Goal: Use online tool/utility: Utilize a website feature to perform a specific function

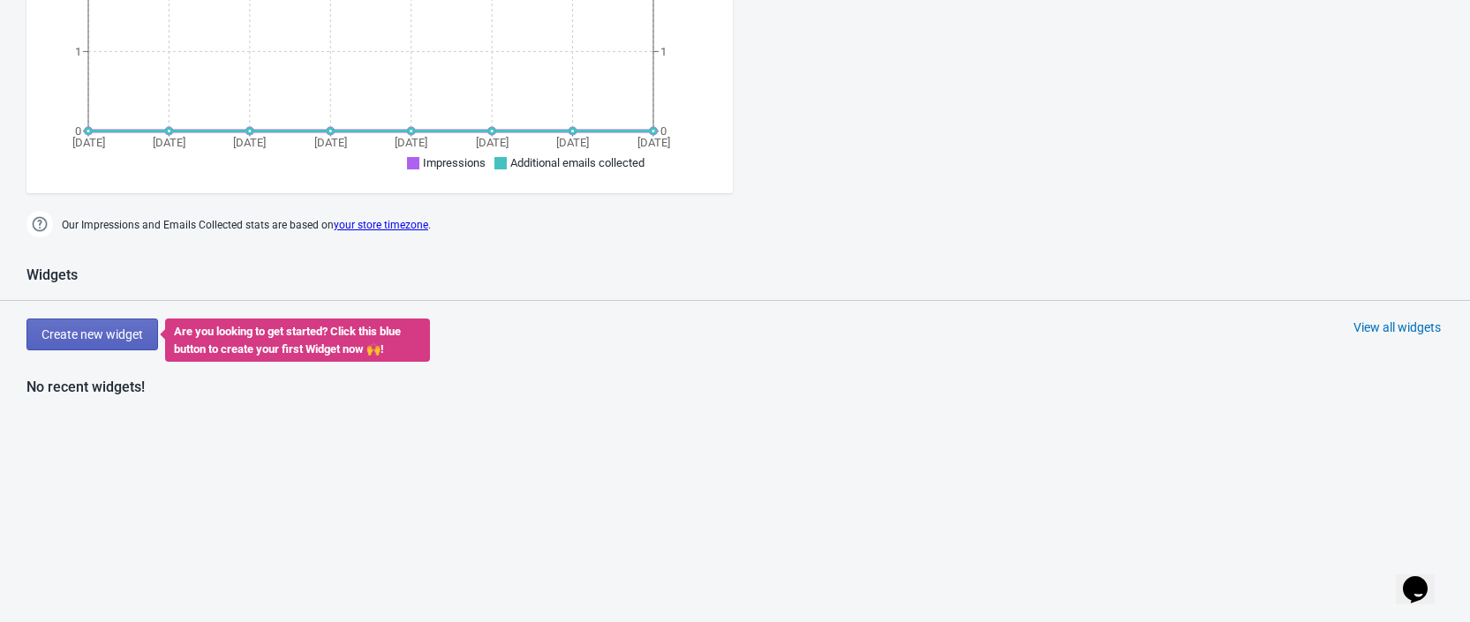
scroll to position [636, 0]
click at [127, 335] on span "Create new widget" at bounding box center [92, 333] width 102 height 14
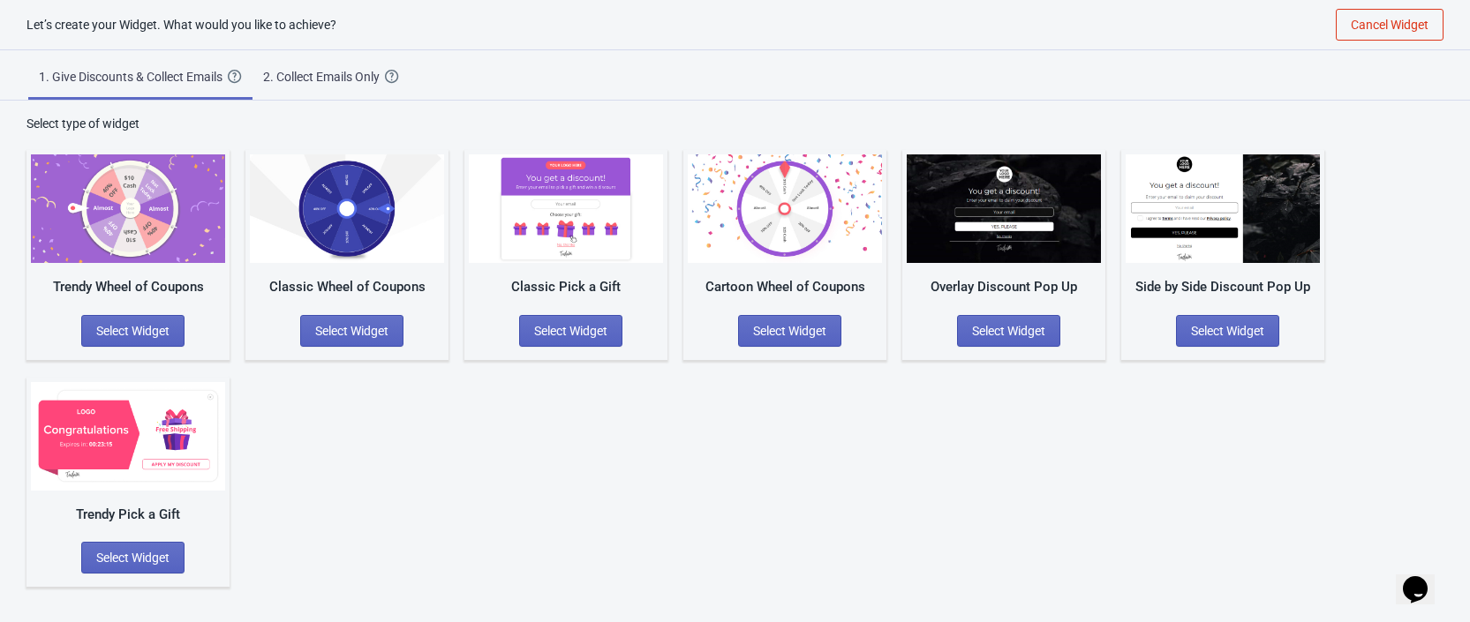
scroll to position [18, 0]
click at [157, 332] on span "Select Widget" at bounding box center [132, 331] width 73 height 14
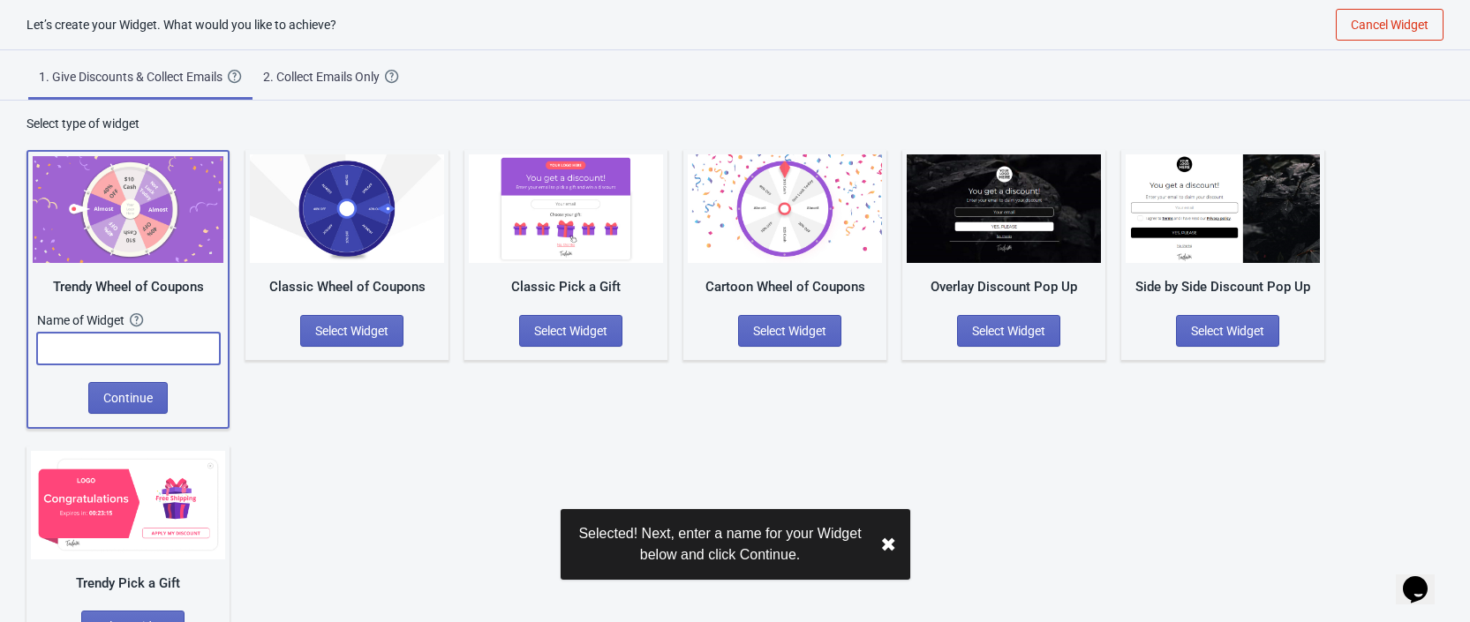
click at [204, 356] on input "text" at bounding box center [128, 349] width 183 height 32
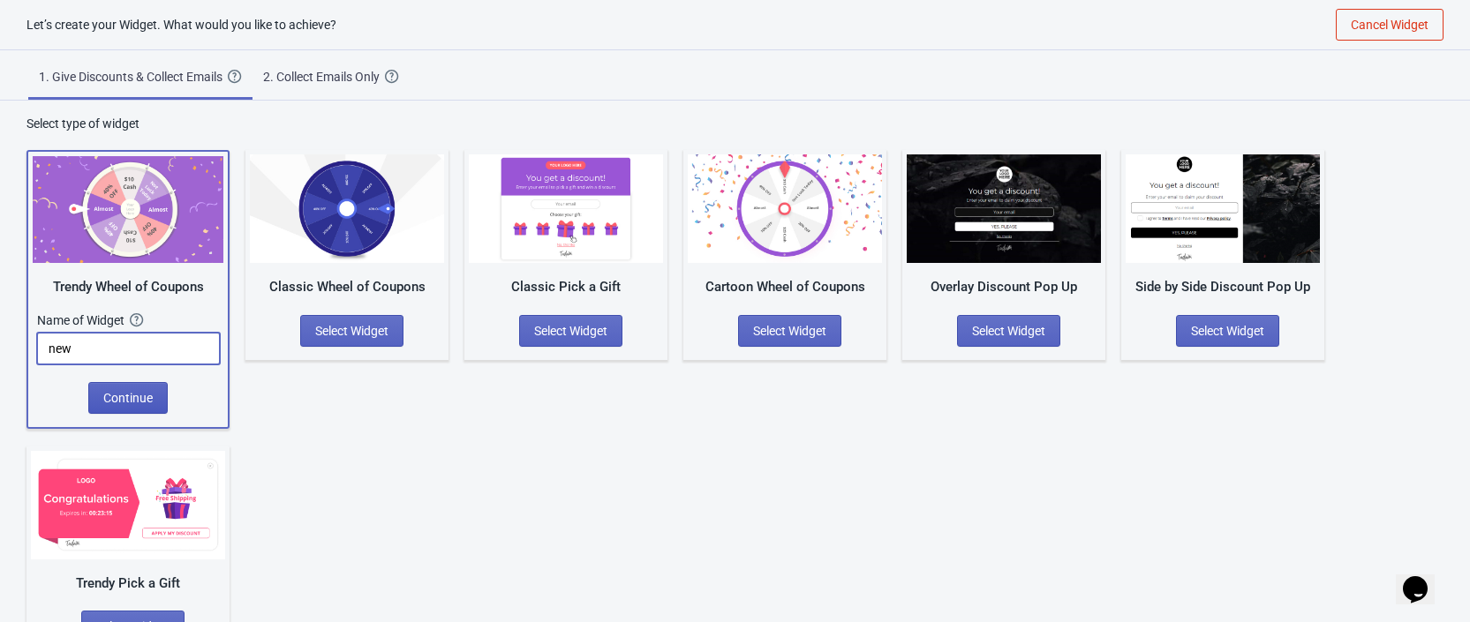
type input "new"
click at [157, 395] on button "Continue" at bounding box center [127, 398] width 79 height 32
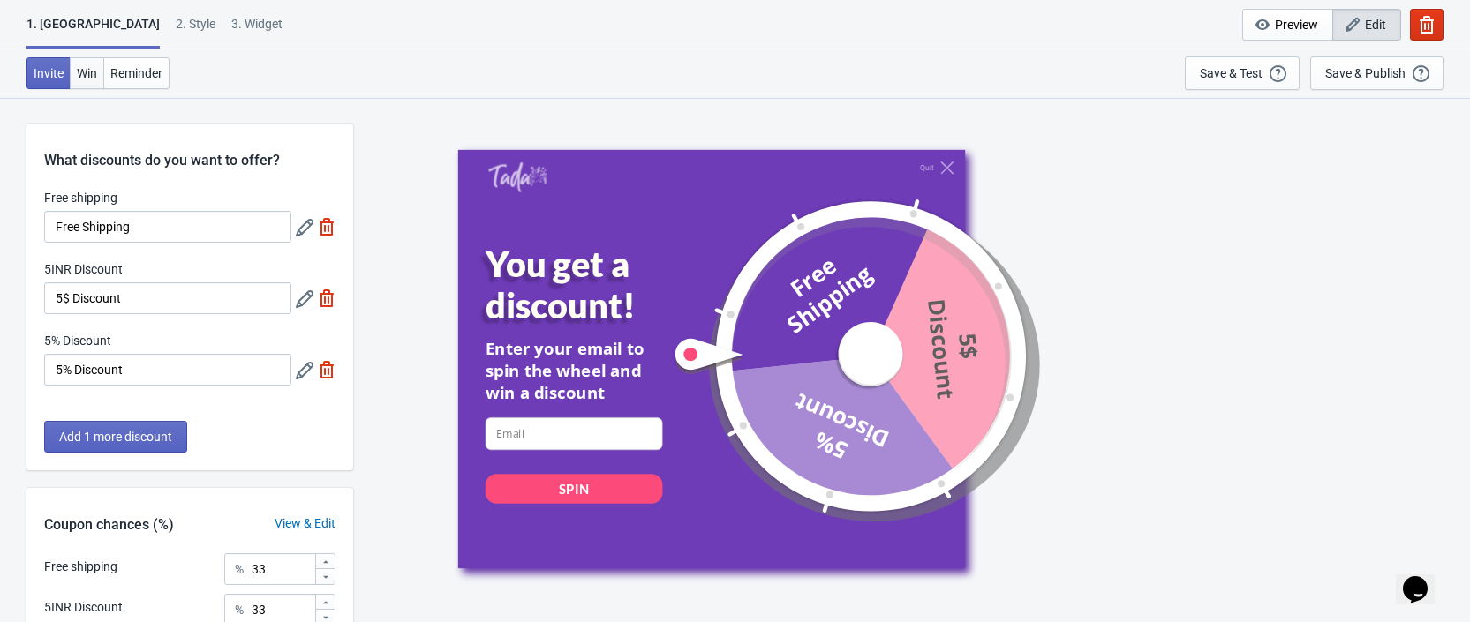
click at [87, 79] on span "Win" at bounding box center [87, 73] width 20 height 14
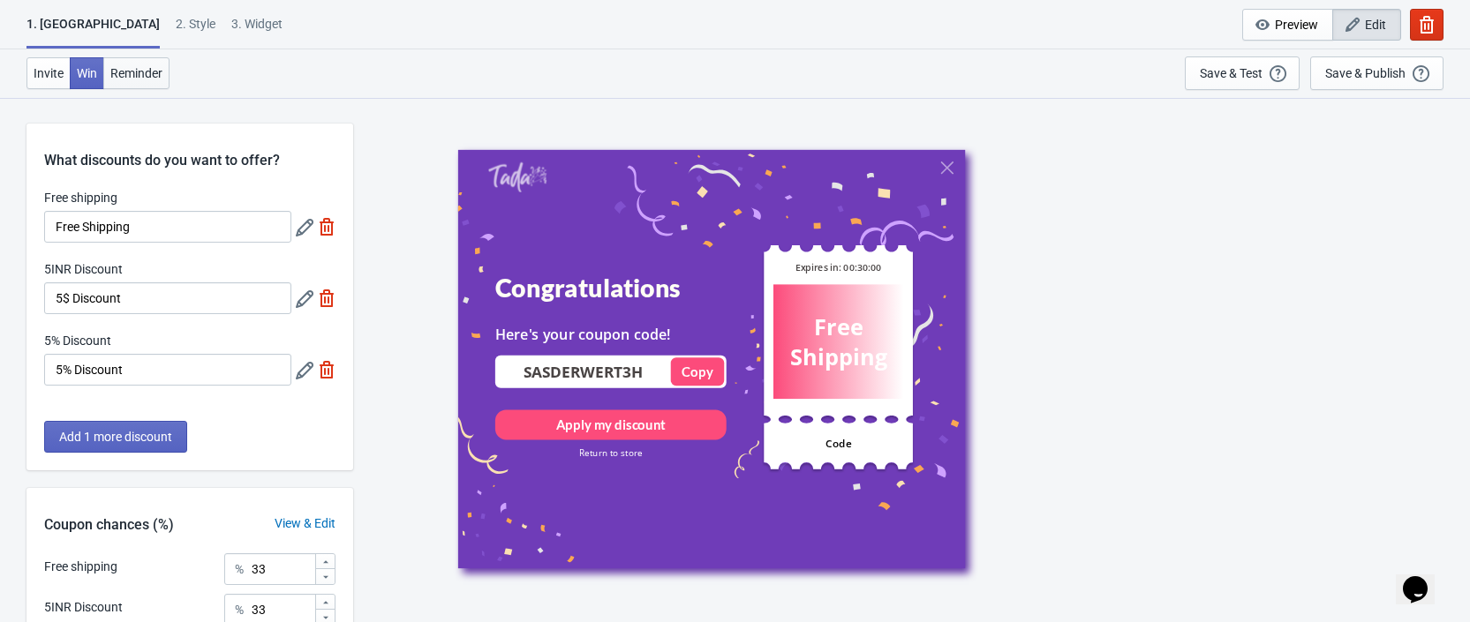
click at [135, 76] on span "Reminder" at bounding box center [136, 73] width 52 height 14
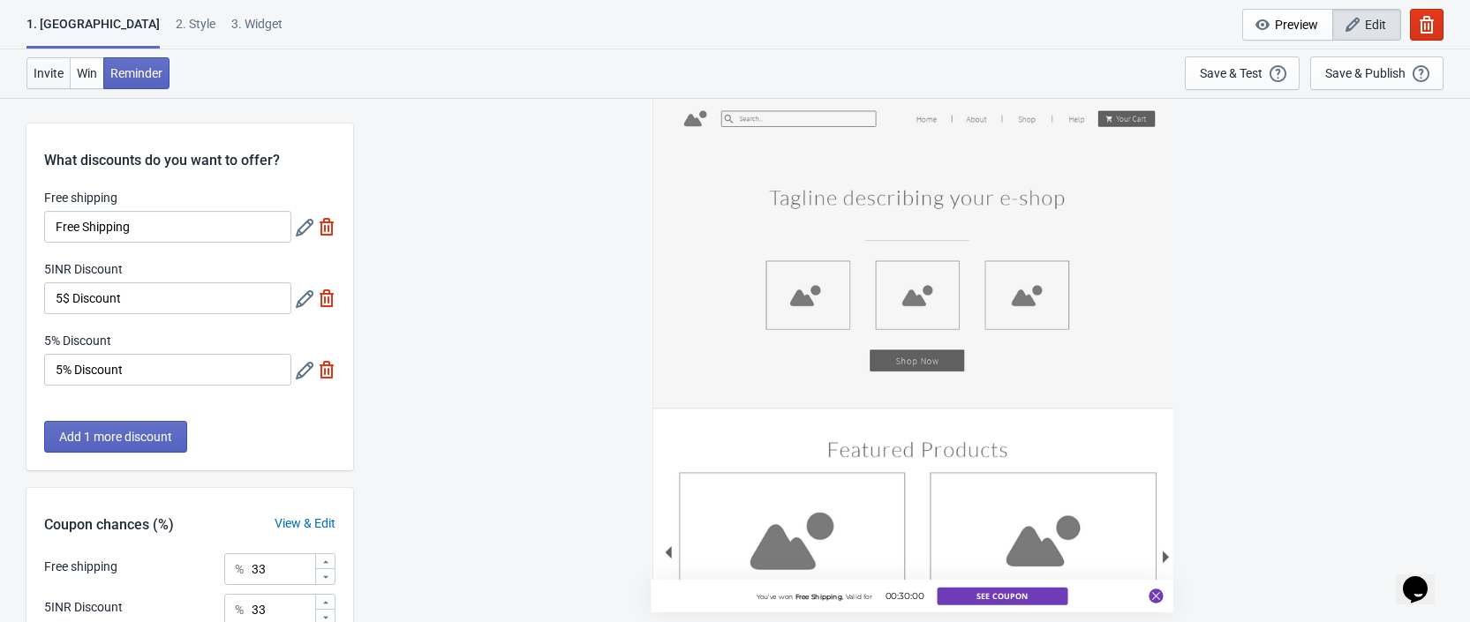
click at [40, 79] on span "Invite" at bounding box center [49, 73] width 30 height 14
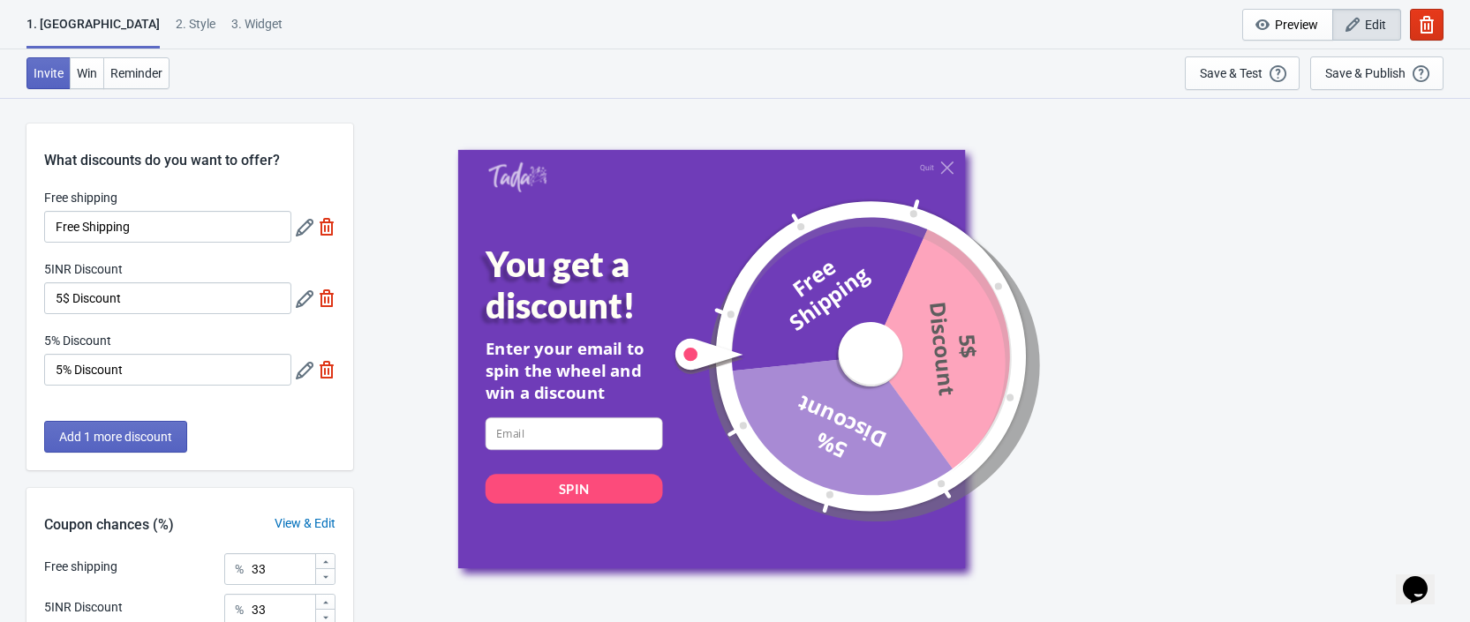
click at [120, 11] on div "1. Coupon 2 . Style 3. Widget 1. Coupon 2 . Style 3. Widget Cancel Widget Previ…" at bounding box center [735, 24] width 1470 height 49
click at [176, 23] on div "2 . Style" at bounding box center [196, 30] width 40 height 31
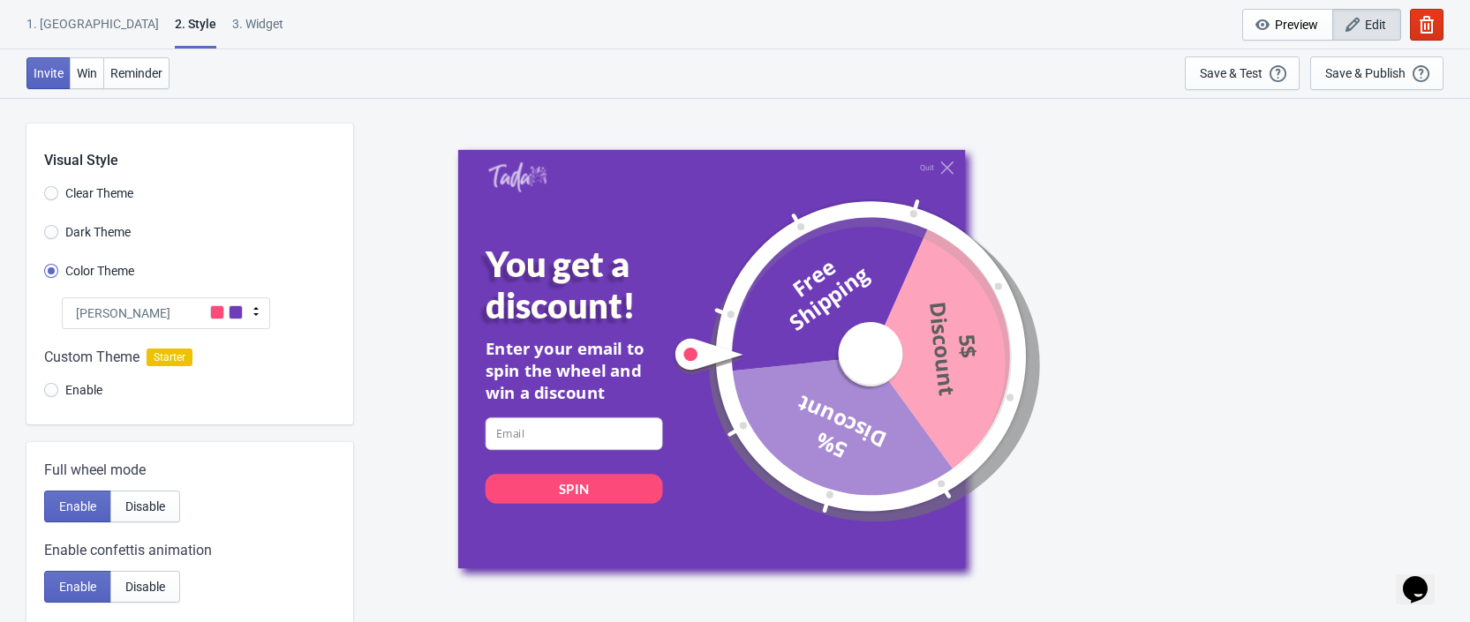
click at [228, 327] on div "[PERSON_NAME]" at bounding box center [166, 313] width 208 height 32
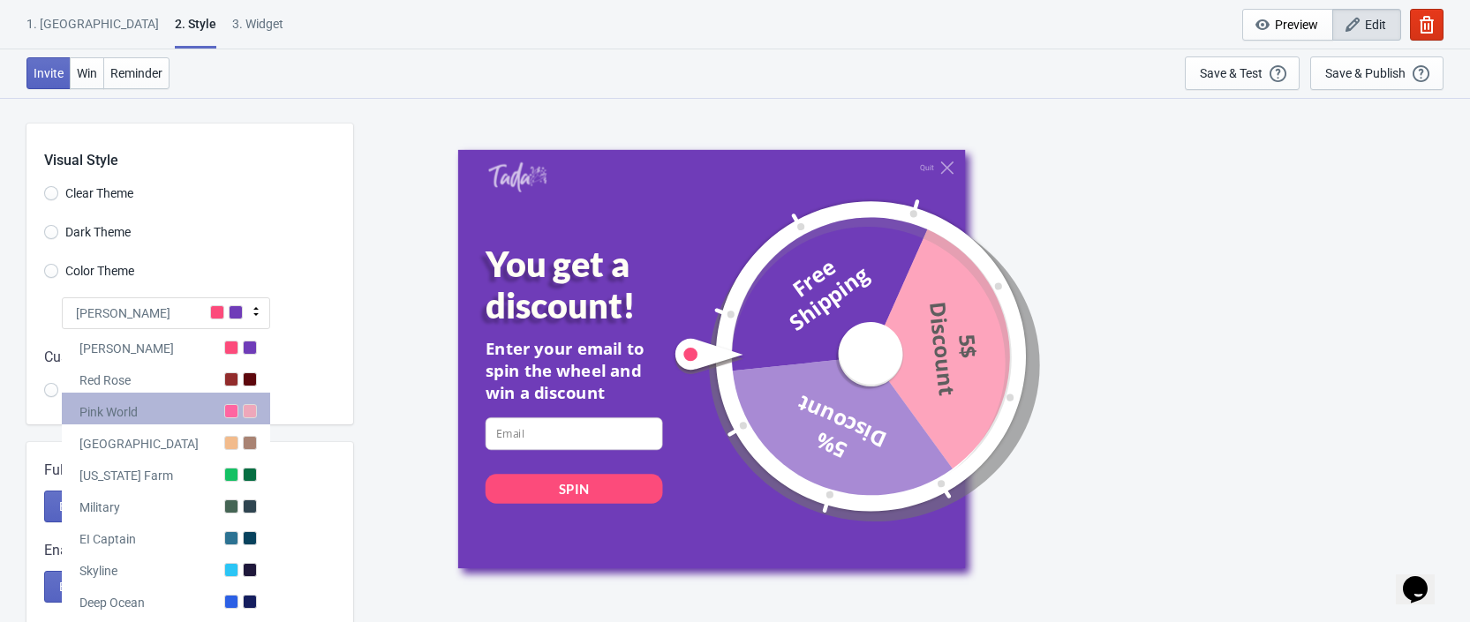
click at [237, 418] on div at bounding box center [231, 411] width 14 height 14
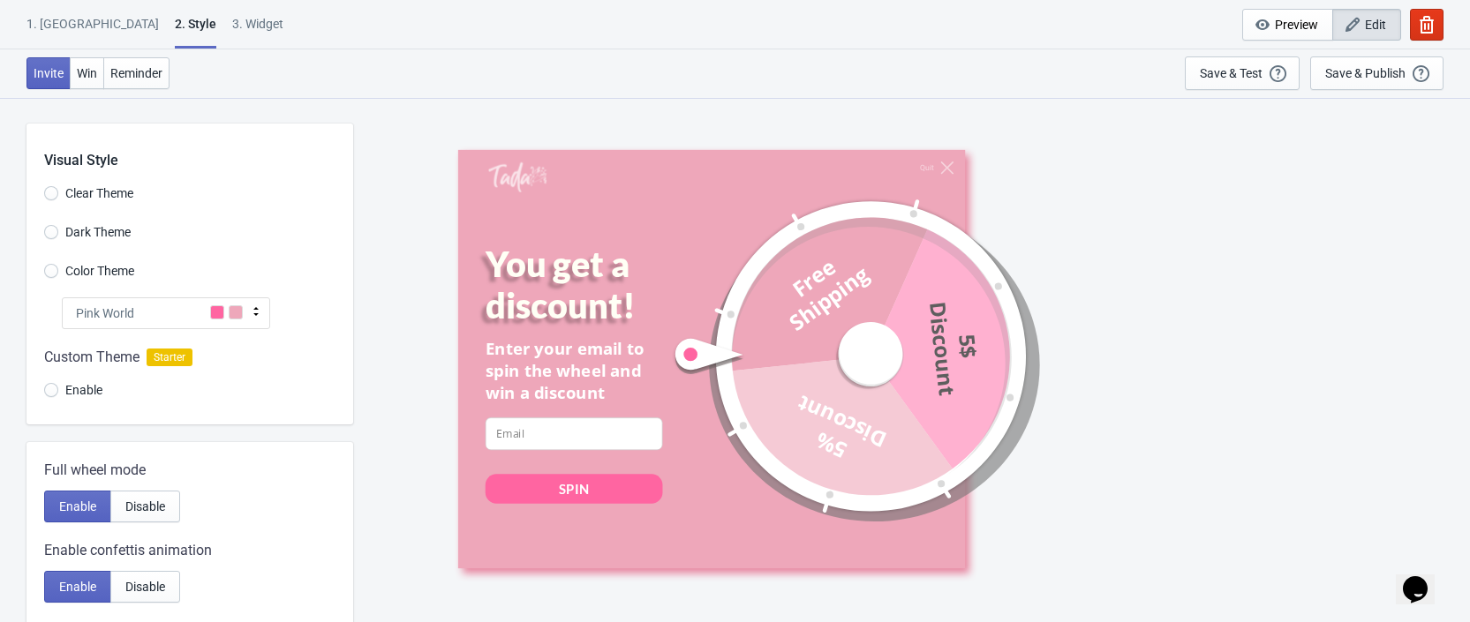
click at [245, 311] on div "Pink World" at bounding box center [166, 313] width 208 height 32
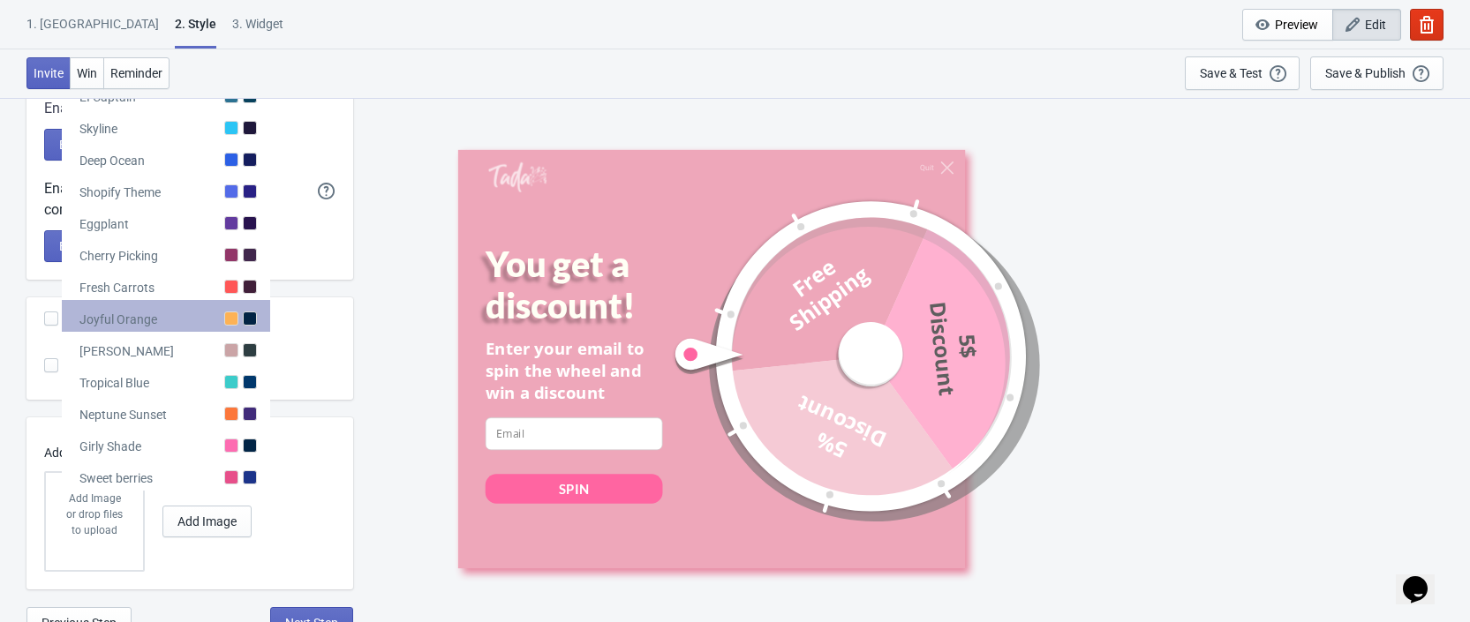
scroll to position [459, 0]
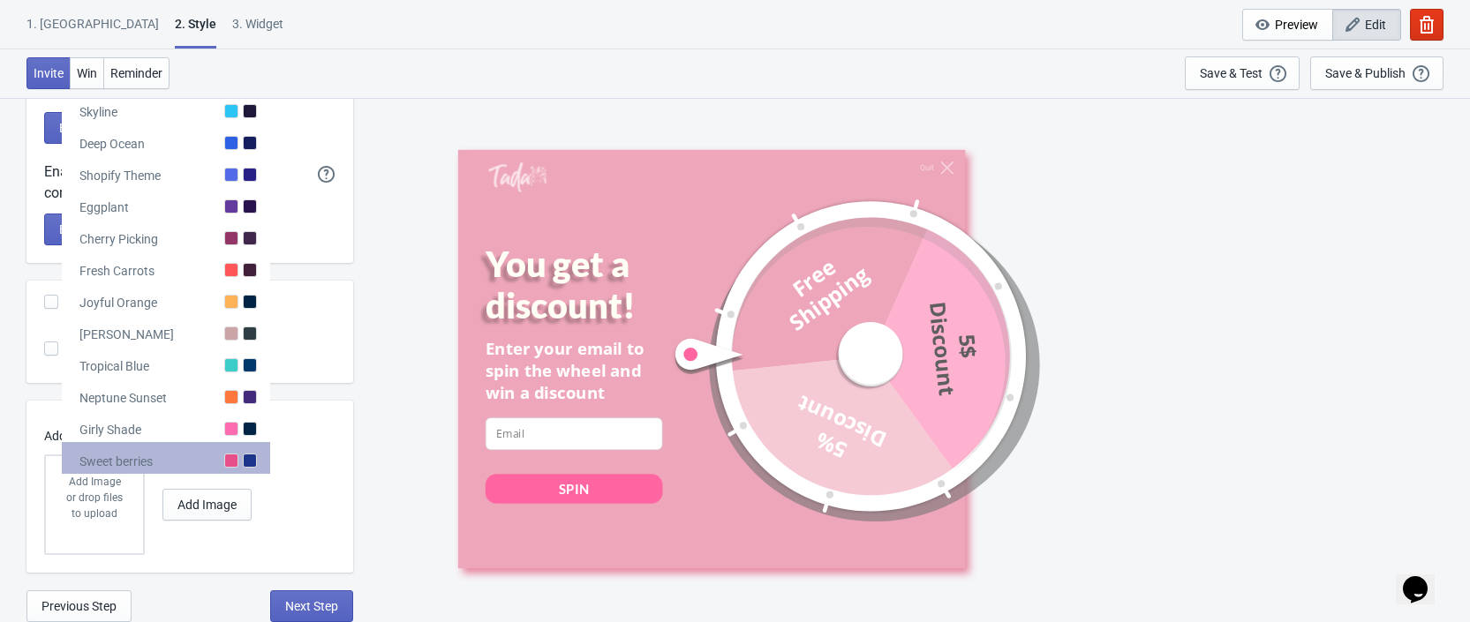
click at [231, 455] on div at bounding box center [231, 461] width 14 height 14
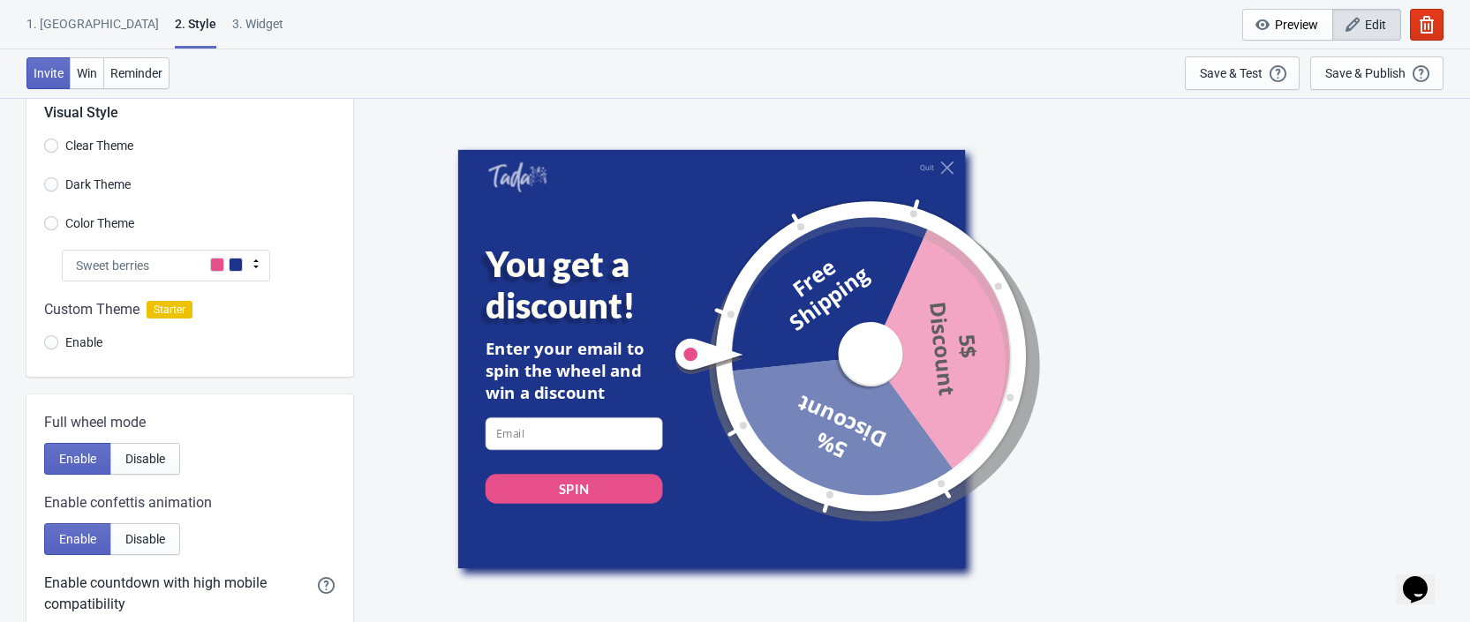
scroll to position [35, 0]
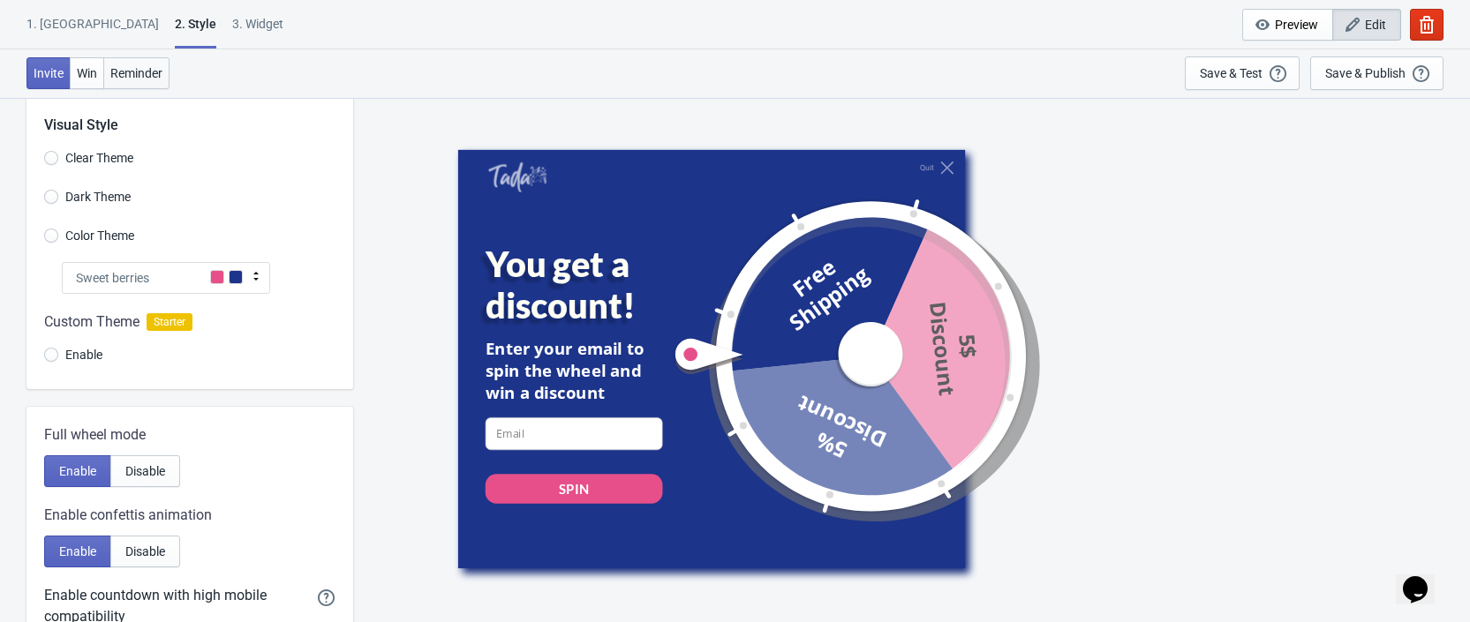
click at [135, 77] on span "Reminder" at bounding box center [136, 73] width 52 height 14
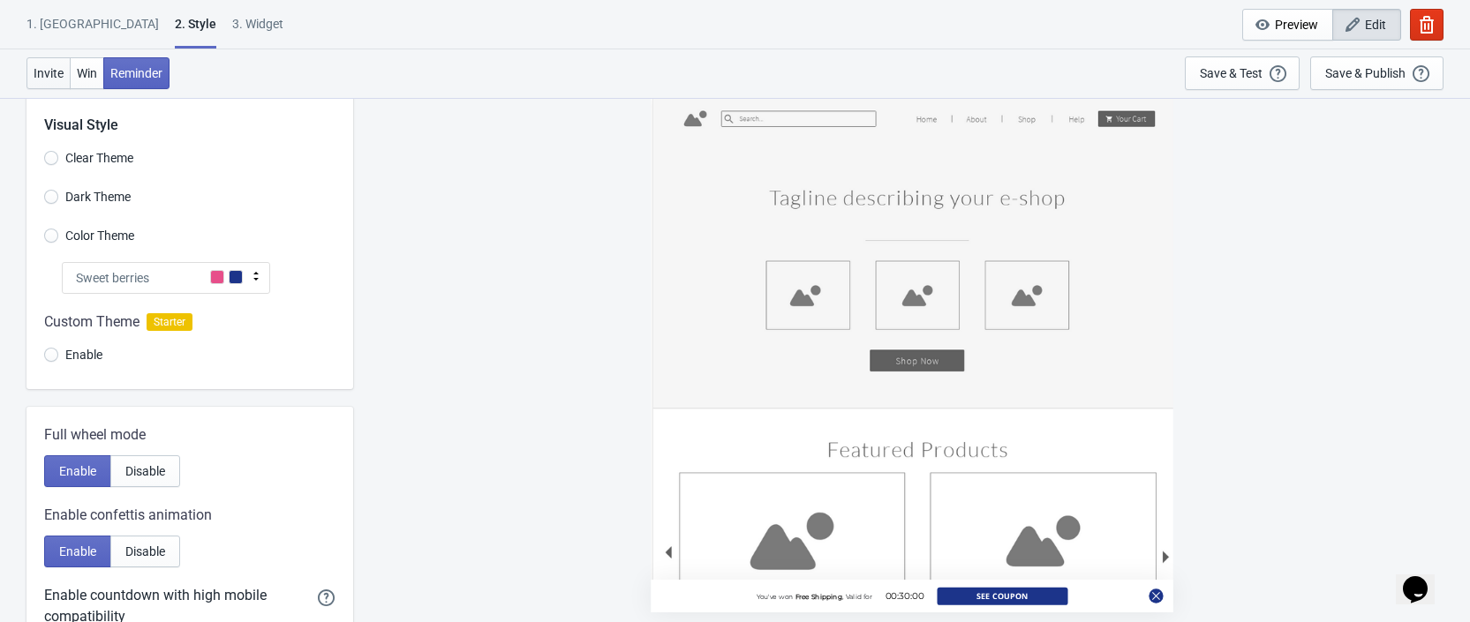
click at [41, 75] on span "Invite" at bounding box center [49, 73] width 30 height 14
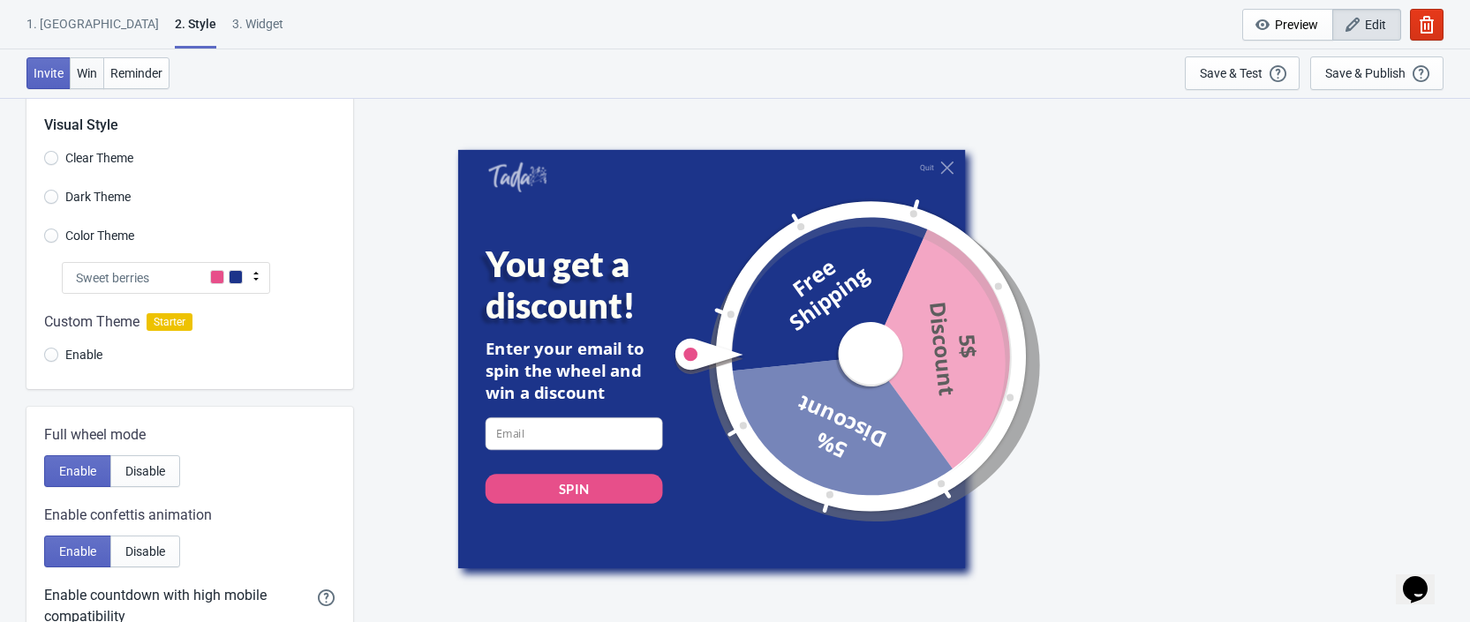
click at [81, 75] on span "Win" at bounding box center [87, 73] width 20 height 14
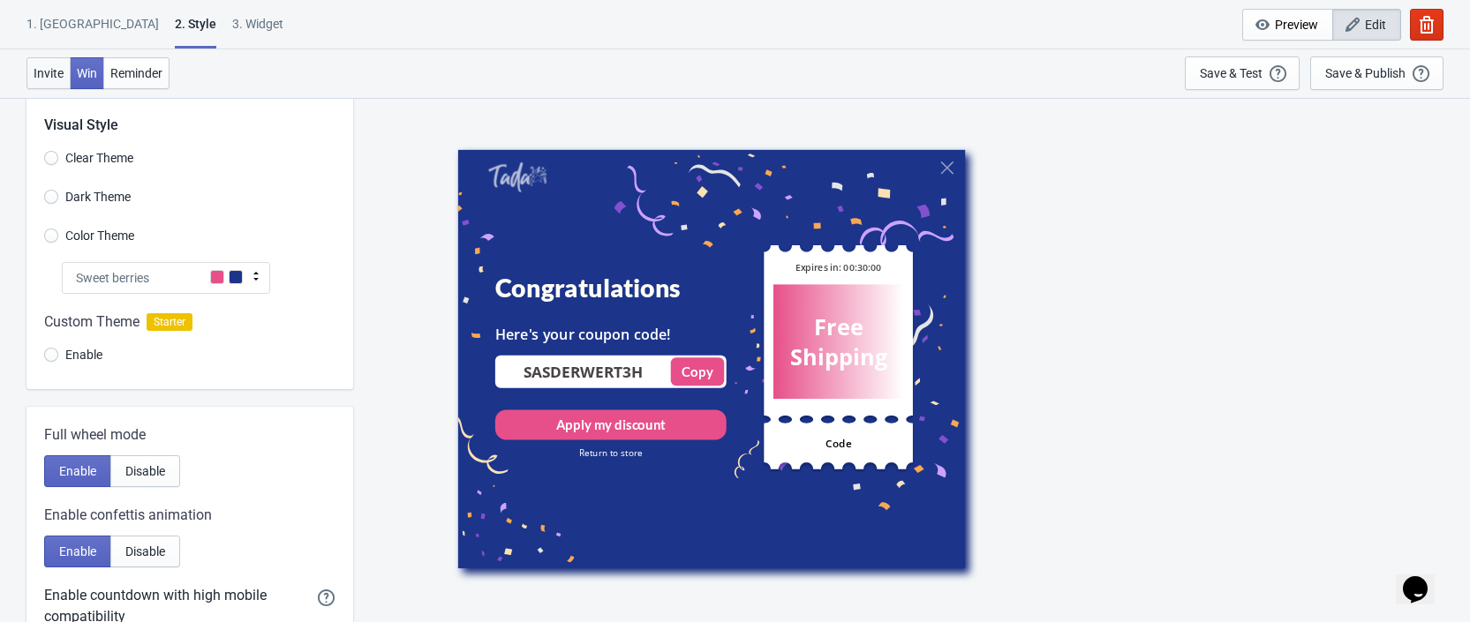
click at [57, 76] on span "Invite" at bounding box center [49, 73] width 30 height 14
radio input "true"
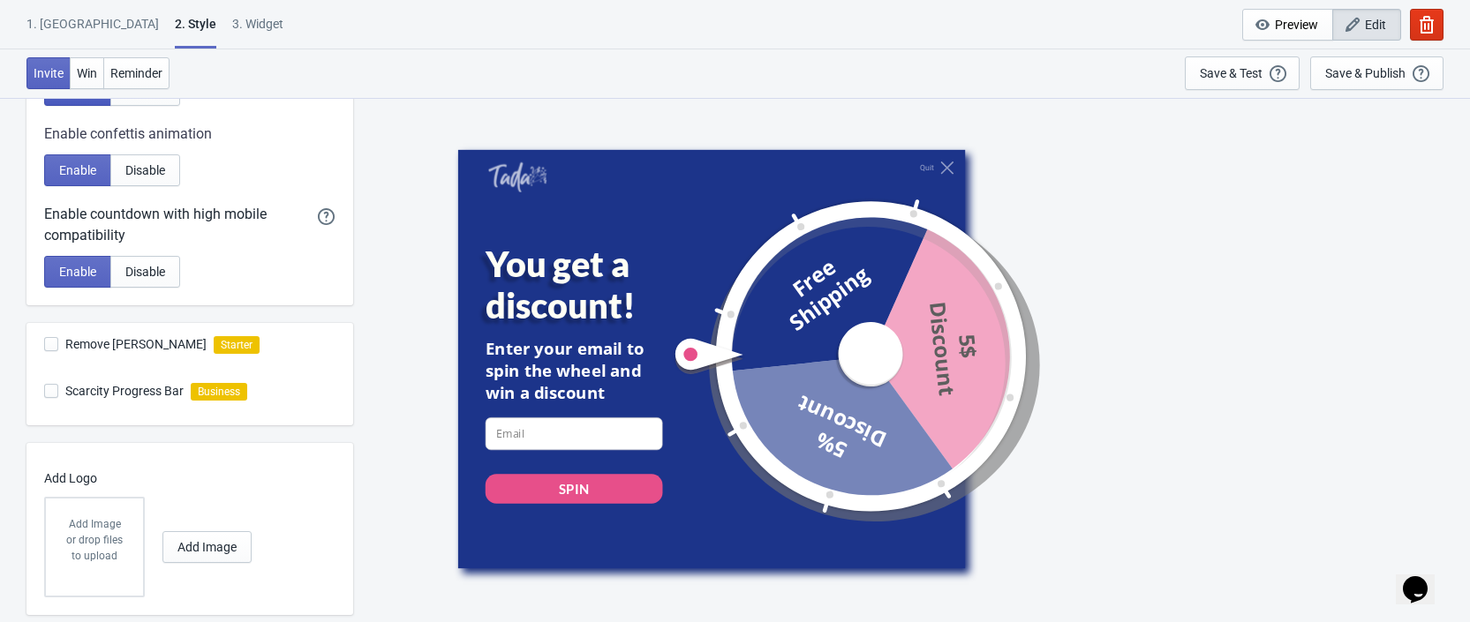
scroll to position [459, 0]
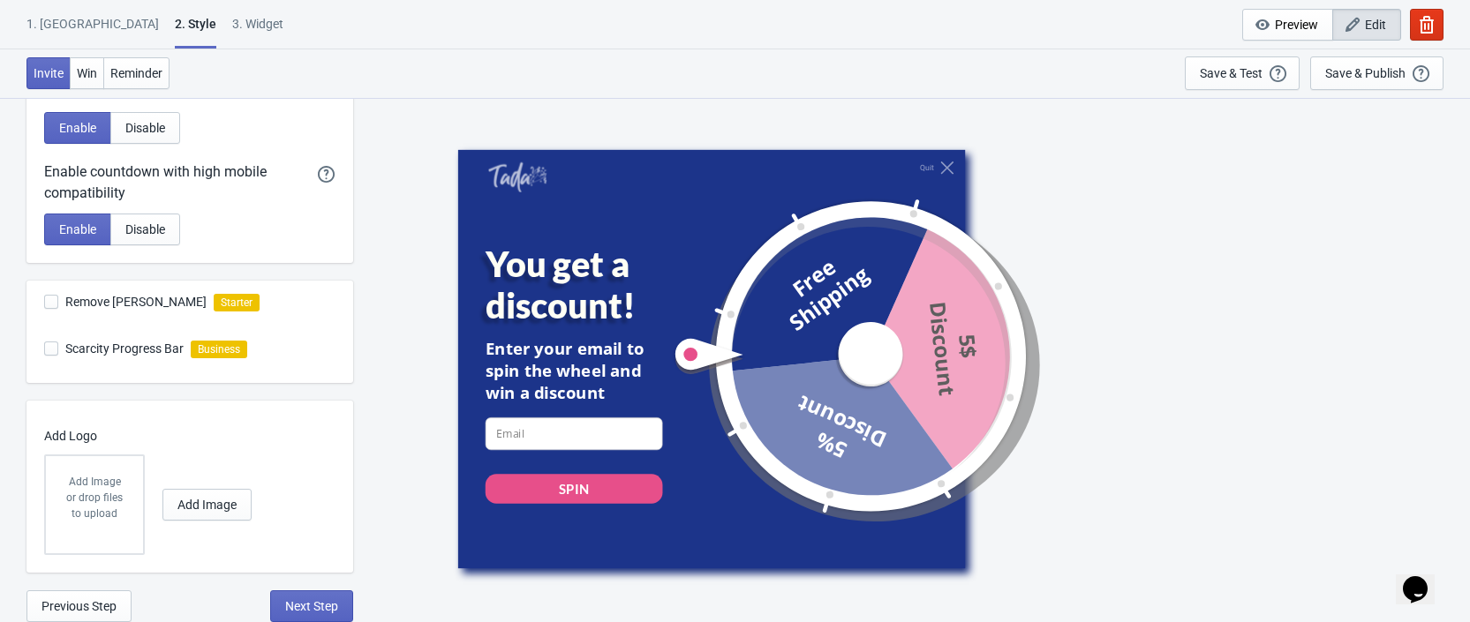
click at [130, 306] on span "Remove [PERSON_NAME]" at bounding box center [135, 302] width 141 height 18
click at [45, 306] on input "Remove [PERSON_NAME]" at bounding box center [44, 311] width 1 height 32
checkbox input "true"
radio input "true"
click at [144, 347] on span "Scarcity Progress Bar" at bounding box center [124, 349] width 118 height 18
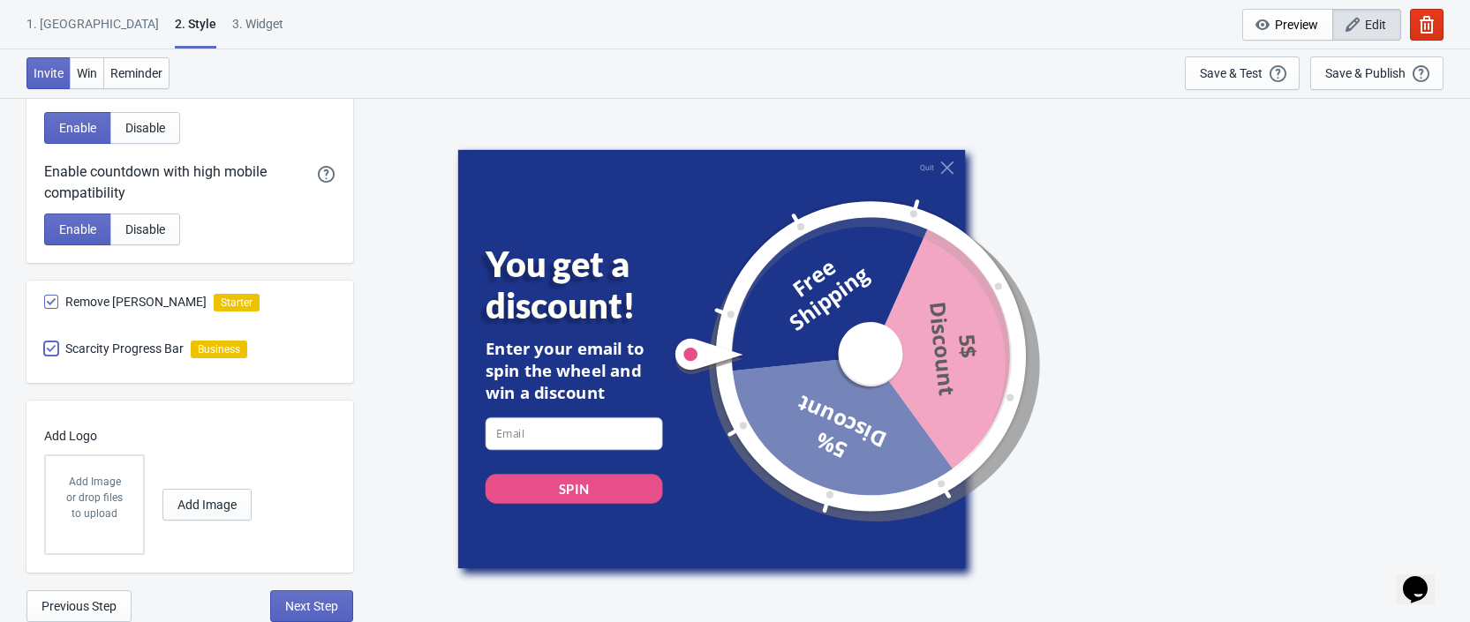
click at [45, 347] on input "Scarcity Progress Bar" at bounding box center [44, 358] width 1 height 32
checkbox input "true"
radio input "true"
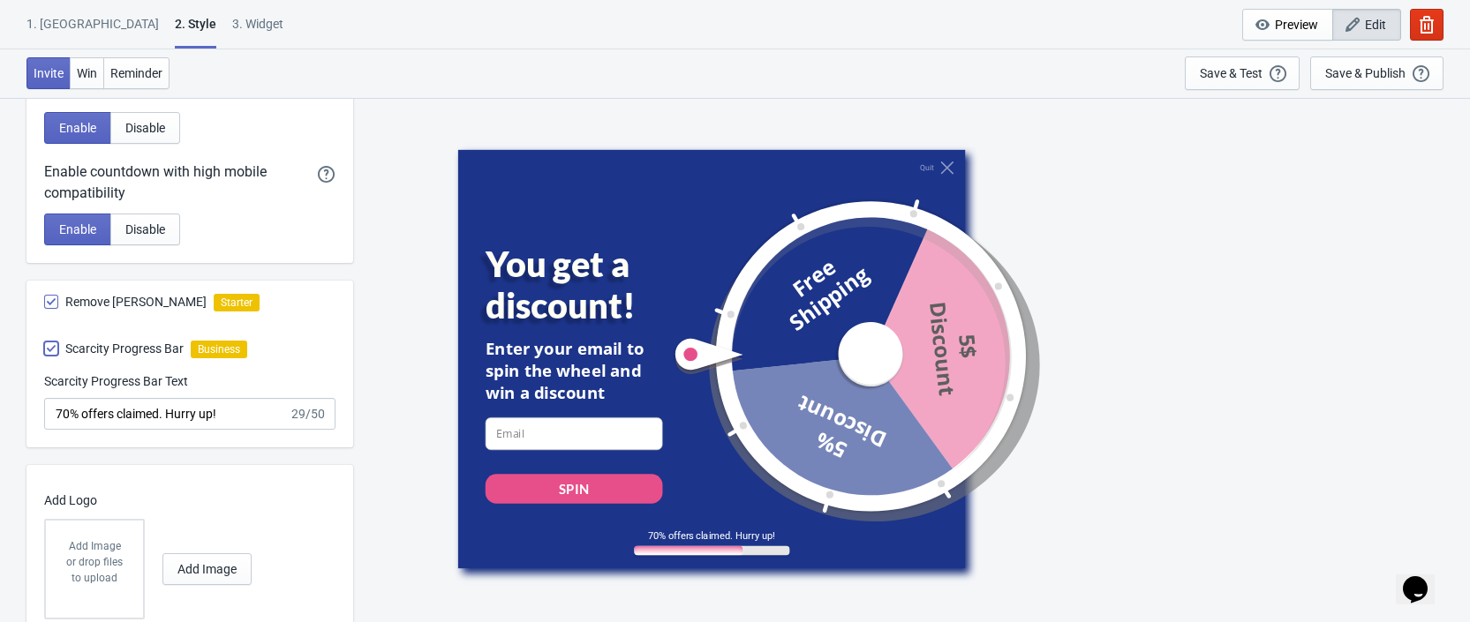
scroll to position [523, 0]
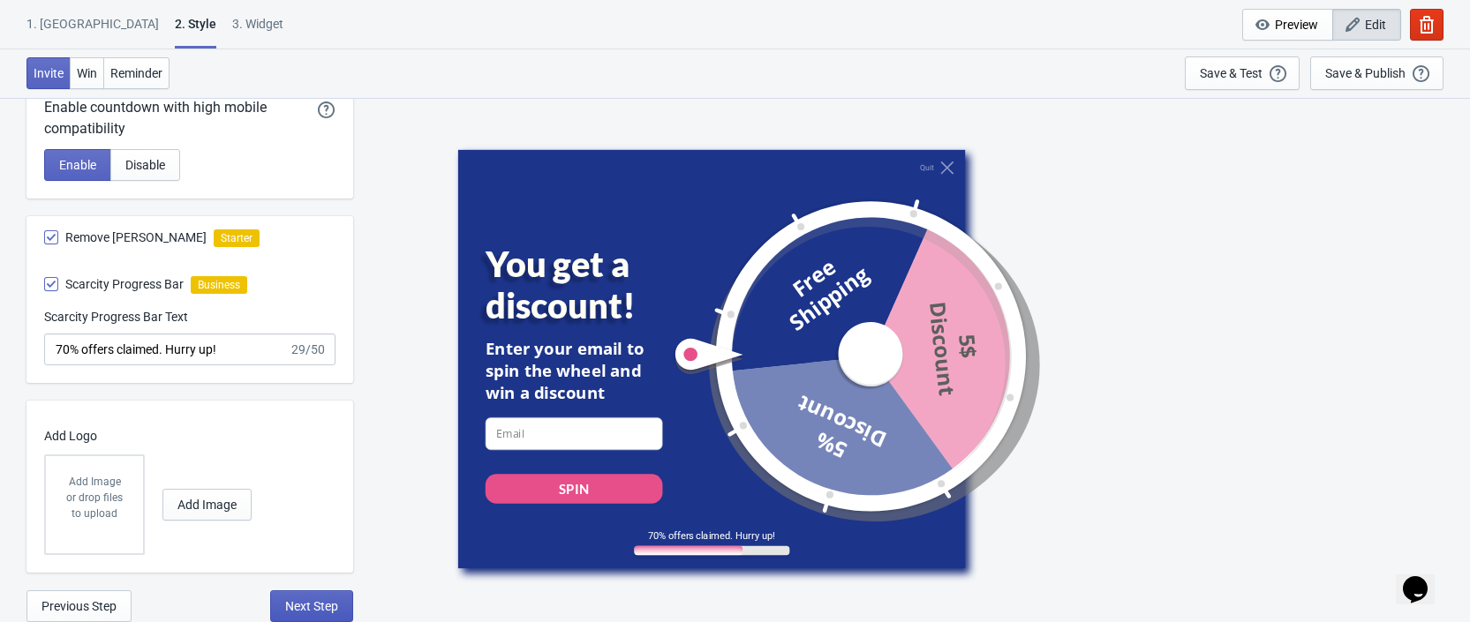
click at [329, 609] on span "Next Step" at bounding box center [311, 606] width 53 height 14
select select "once"
select select "1"
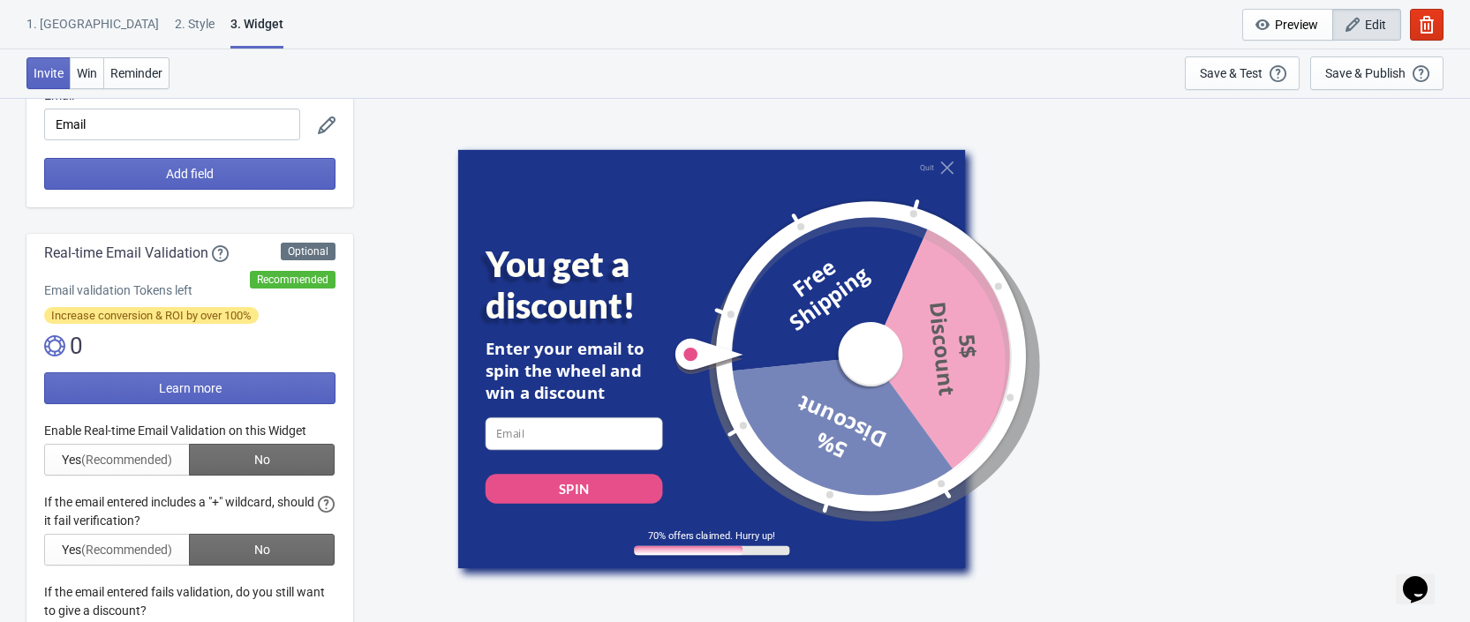
scroll to position [212, 0]
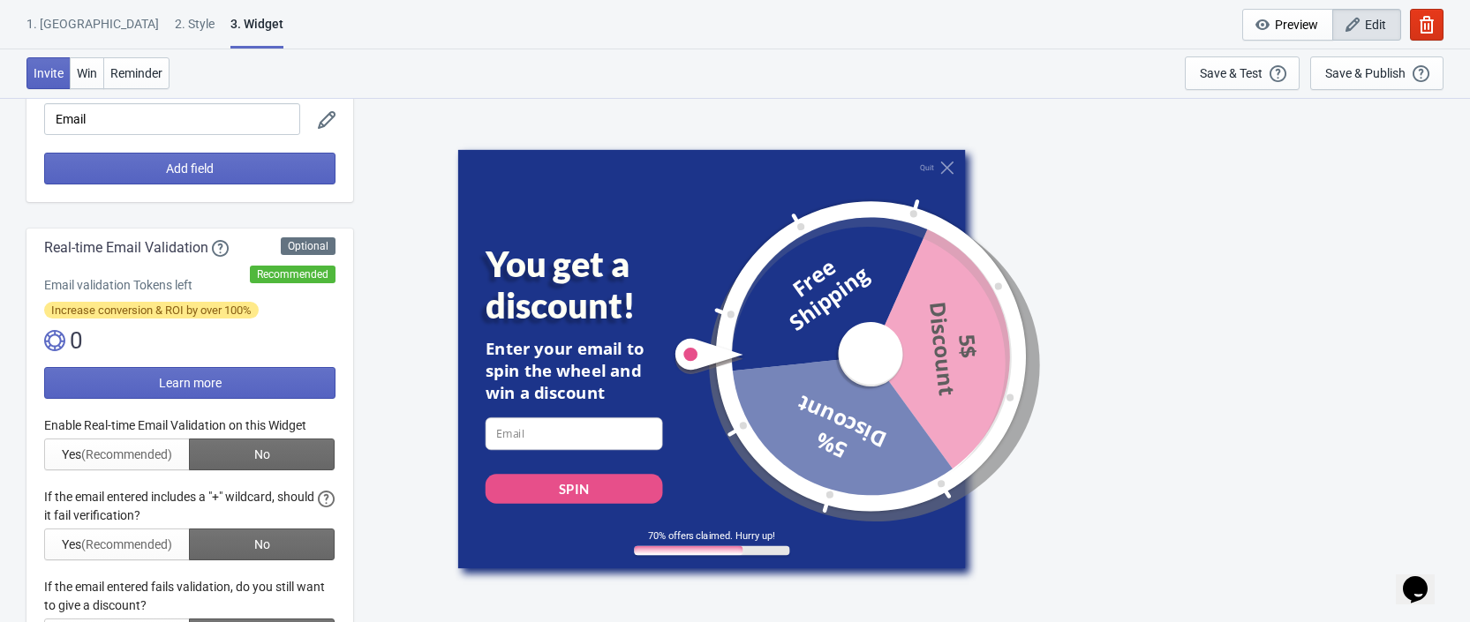
click at [147, 453] on div at bounding box center [189, 534] width 291 height 234
click at [50, 347] on img at bounding box center [54, 340] width 21 height 21
click at [73, 339] on div "0" at bounding box center [189, 341] width 291 height 28
drag, startPoint x: 90, startPoint y: 339, endPoint x: 49, endPoint y: 342, distance: 41.6
click at [49, 342] on div "0" at bounding box center [189, 341] width 291 height 28
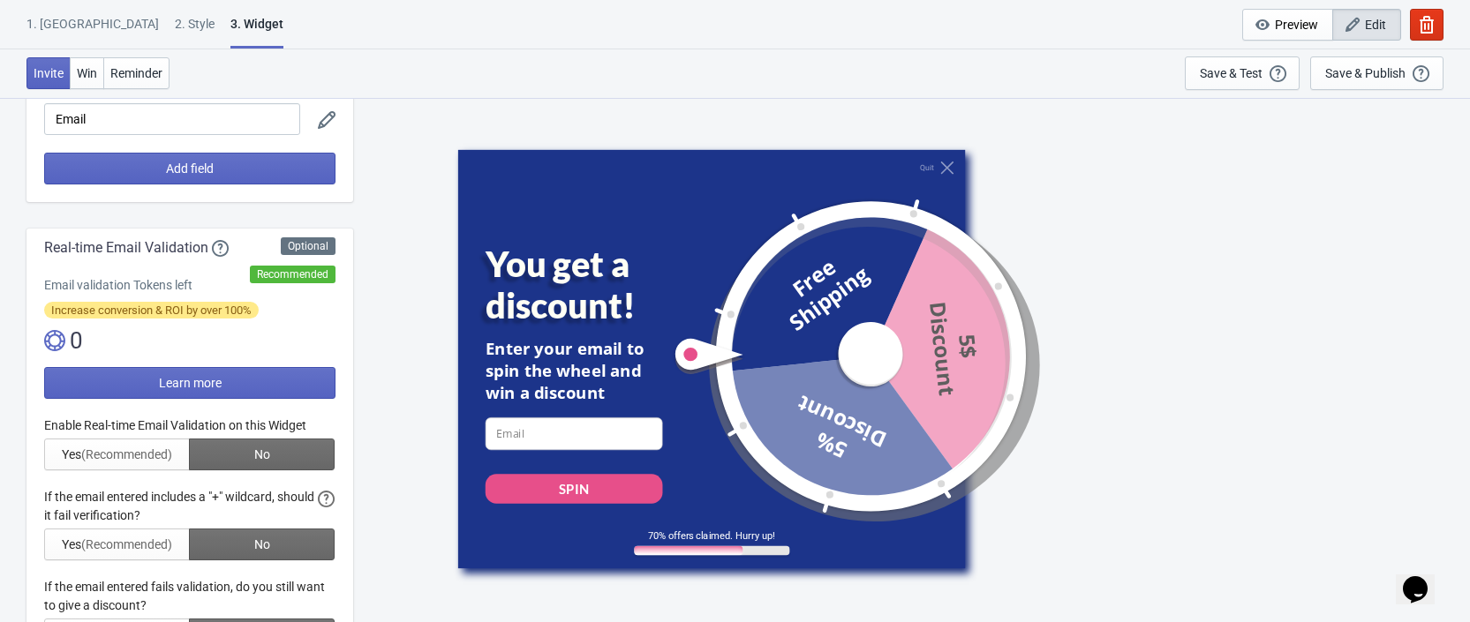
click at [72, 345] on div "0" at bounding box center [189, 341] width 291 height 28
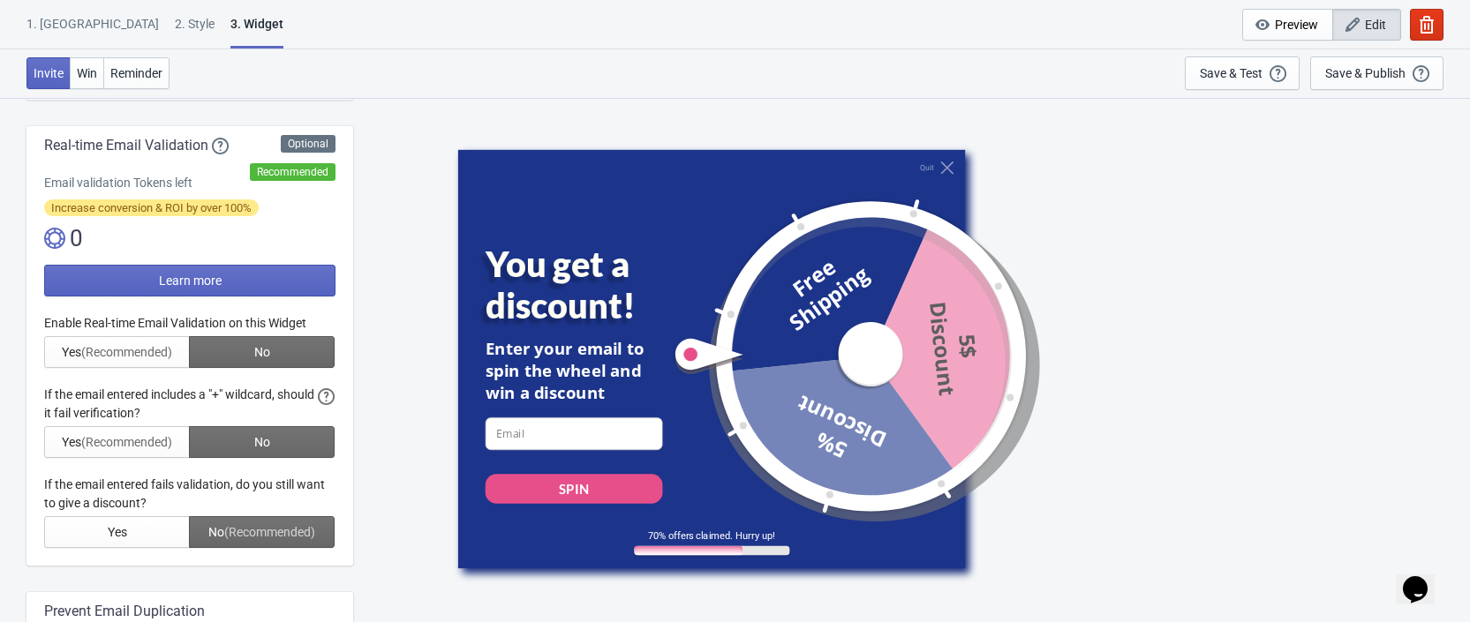
scroll to position [318, 0]
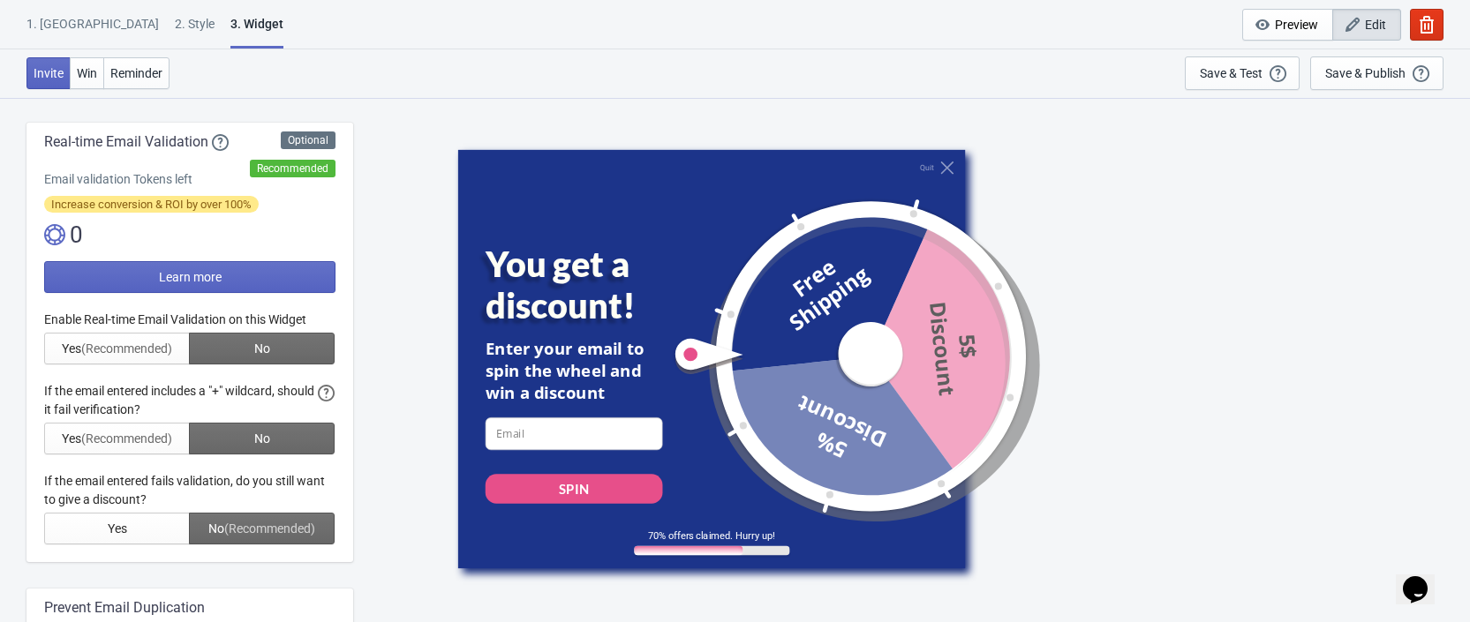
click at [117, 527] on div at bounding box center [189, 428] width 291 height 234
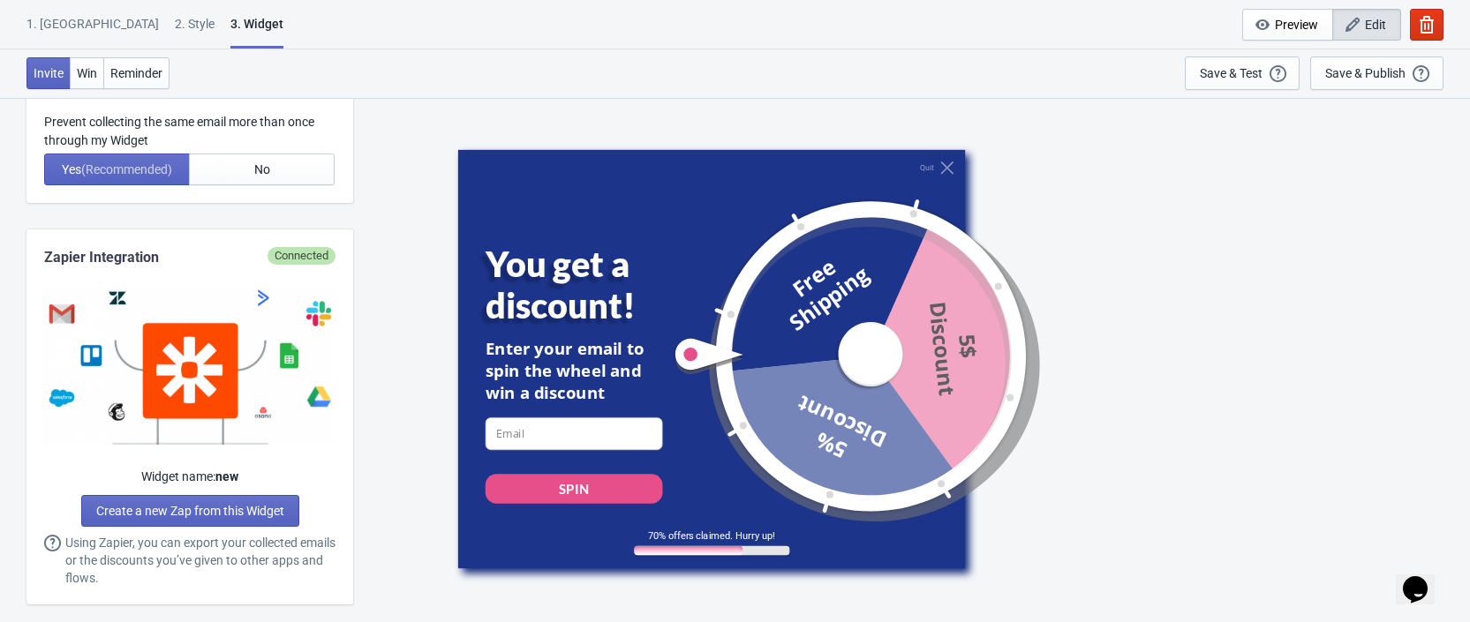
scroll to position [847, 0]
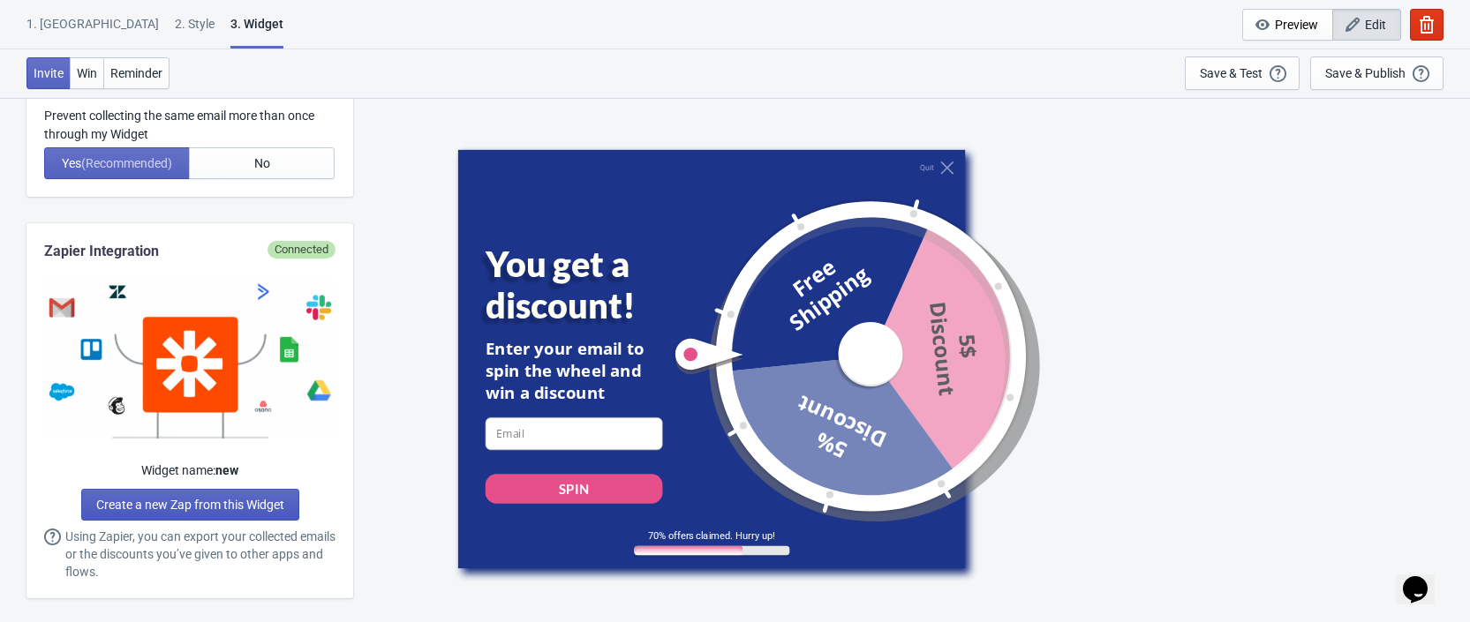
click at [260, 492] on link "Create a new Zap from this Widget" at bounding box center [190, 505] width 218 height 32
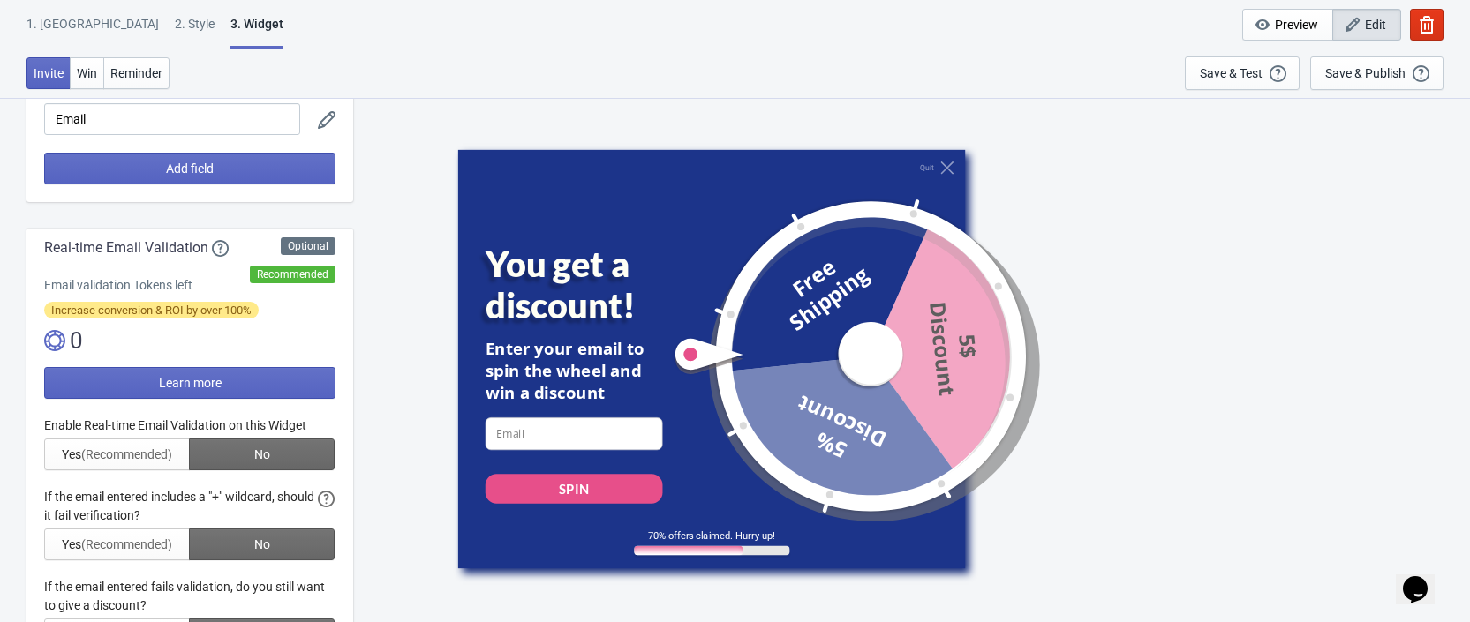
scroll to position [0, 0]
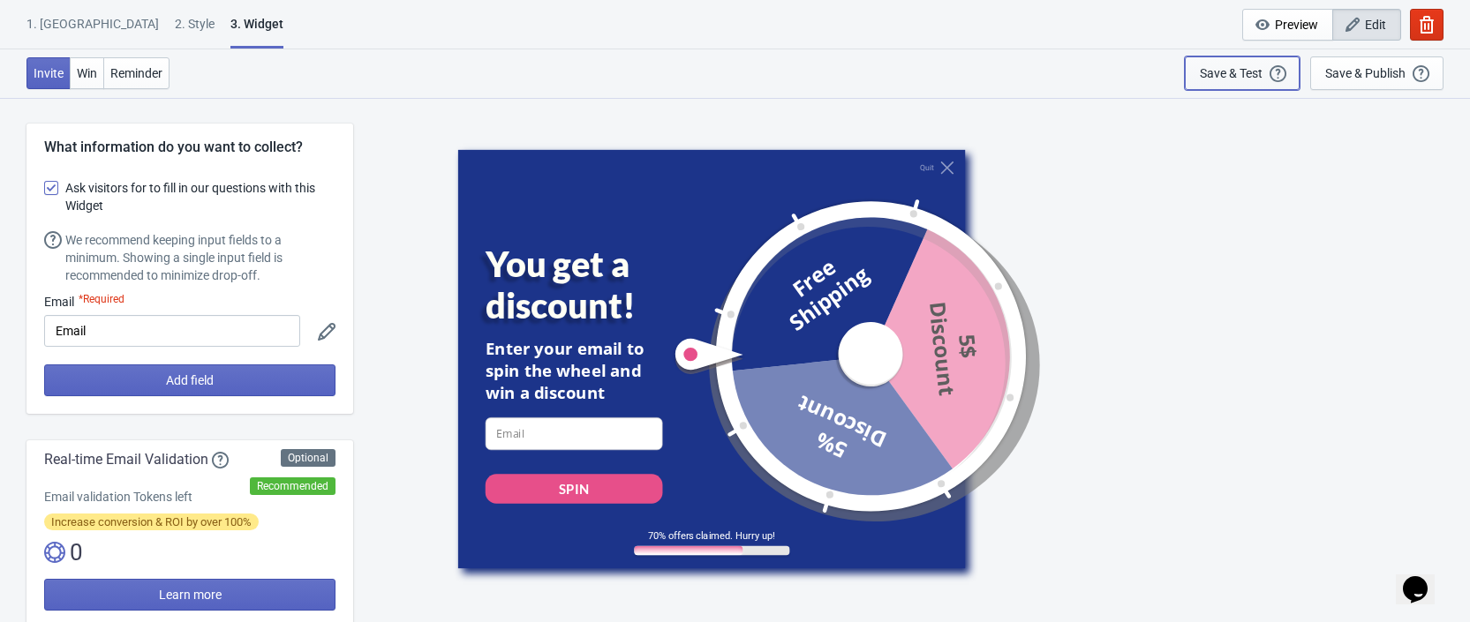
click at [1215, 77] on div "Save & Test" at bounding box center [1231, 73] width 63 height 14
click at [213, 343] on input "Email" at bounding box center [172, 331] width 256 height 32
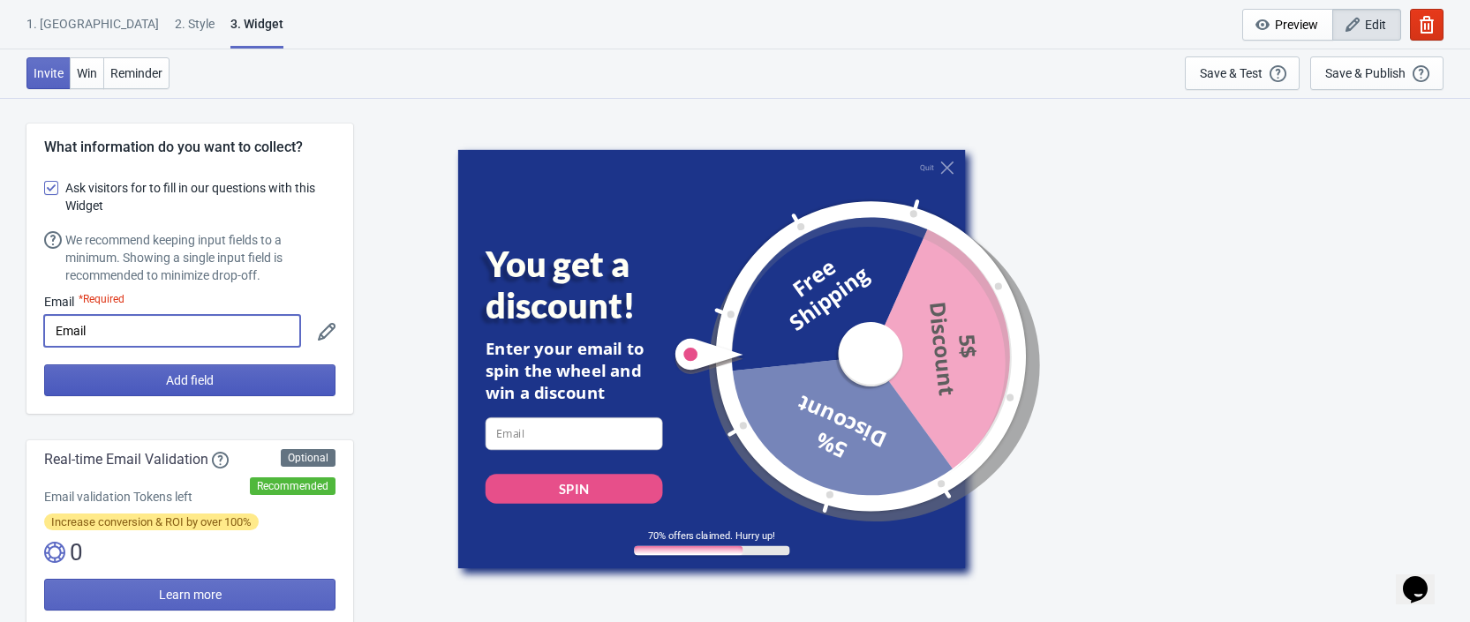
click at [231, 373] on button "Add field" at bounding box center [189, 381] width 291 height 32
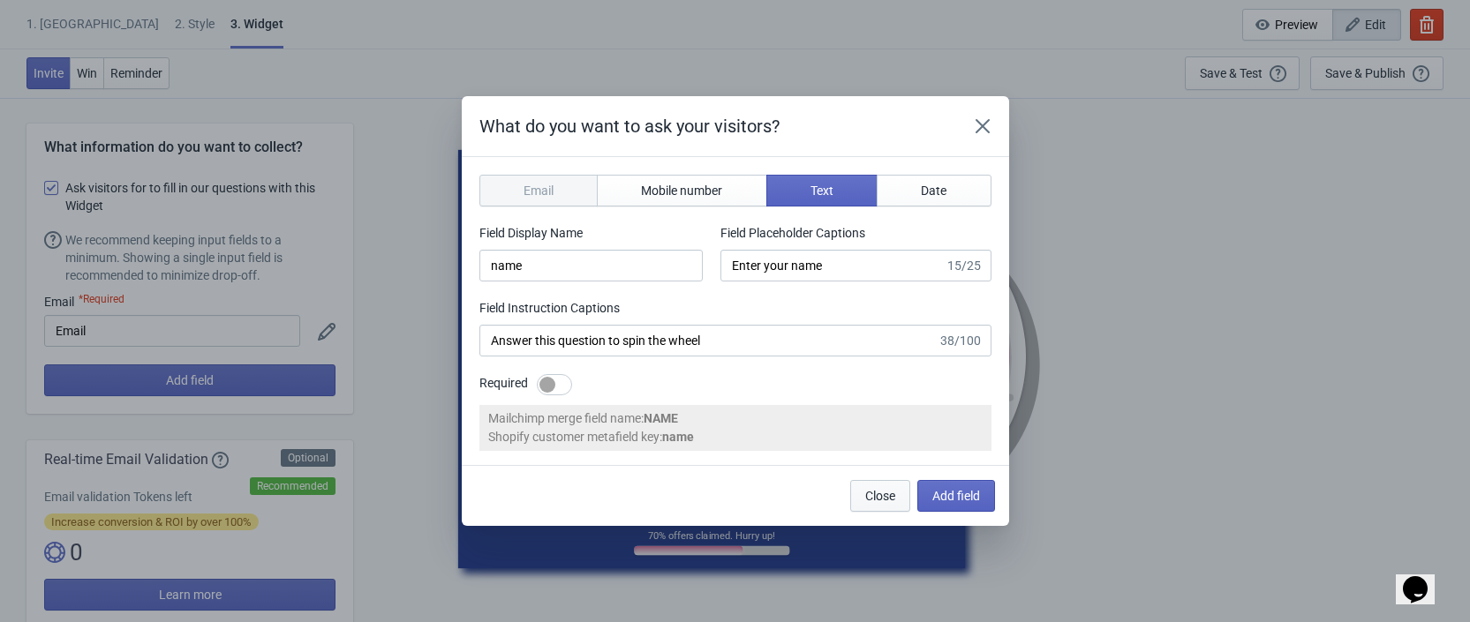
click at [889, 497] on span "Close" at bounding box center [880, 496] width 30 height 14
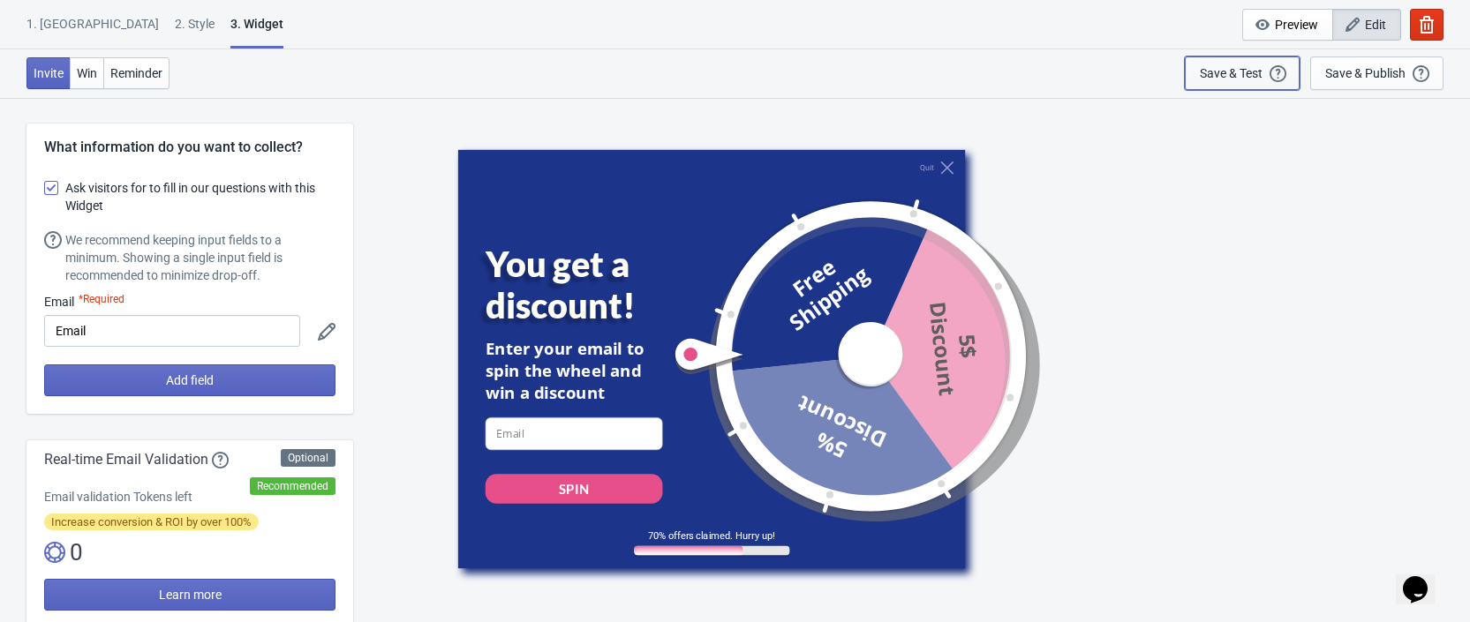
click at [1222, 72] on div "Save & Test" at bounding box center [1231, 73] width 63 height 14
click at [570, 492] on div "SPIN" at bounding box center [573, 488] width 29 height 18
click at [565, 442] on input at bounding box center [573, 434] width 177 height 33
drag, startPoint x: 563, startPoint y: 493, endPoint x: 552, endPoint y: 452, distance: 43.0
click at [561, 490] on div "SPIN" at bounding box center [573, 488] width 29 height 18
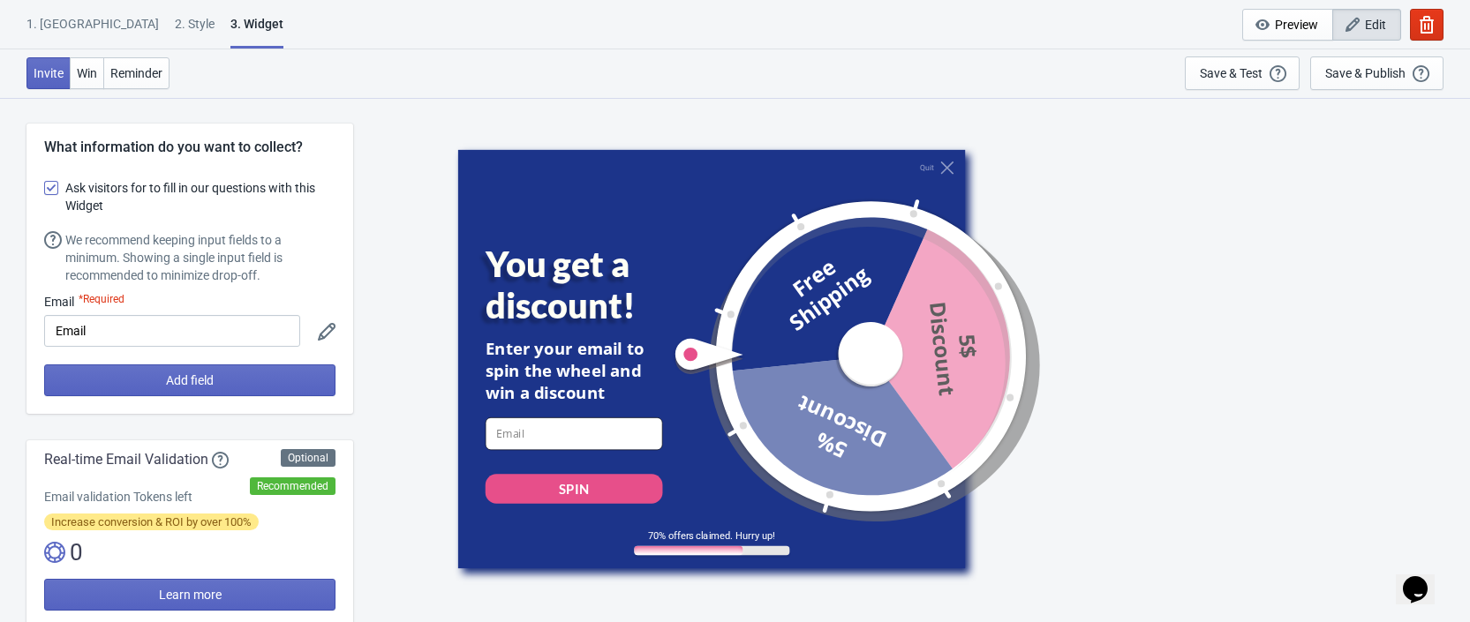
click at [549, 440] on input at bounding box center [573, 434] width 177 height 33
click at [583, 493] on div "SPIN" at bounding box center [573, 488] width 29 height 18
click at [1319, 77] on button "Save & Publish This option will save your Widget so that it will be visible to …" at bounding box center [1376, 73] width 133 height 34
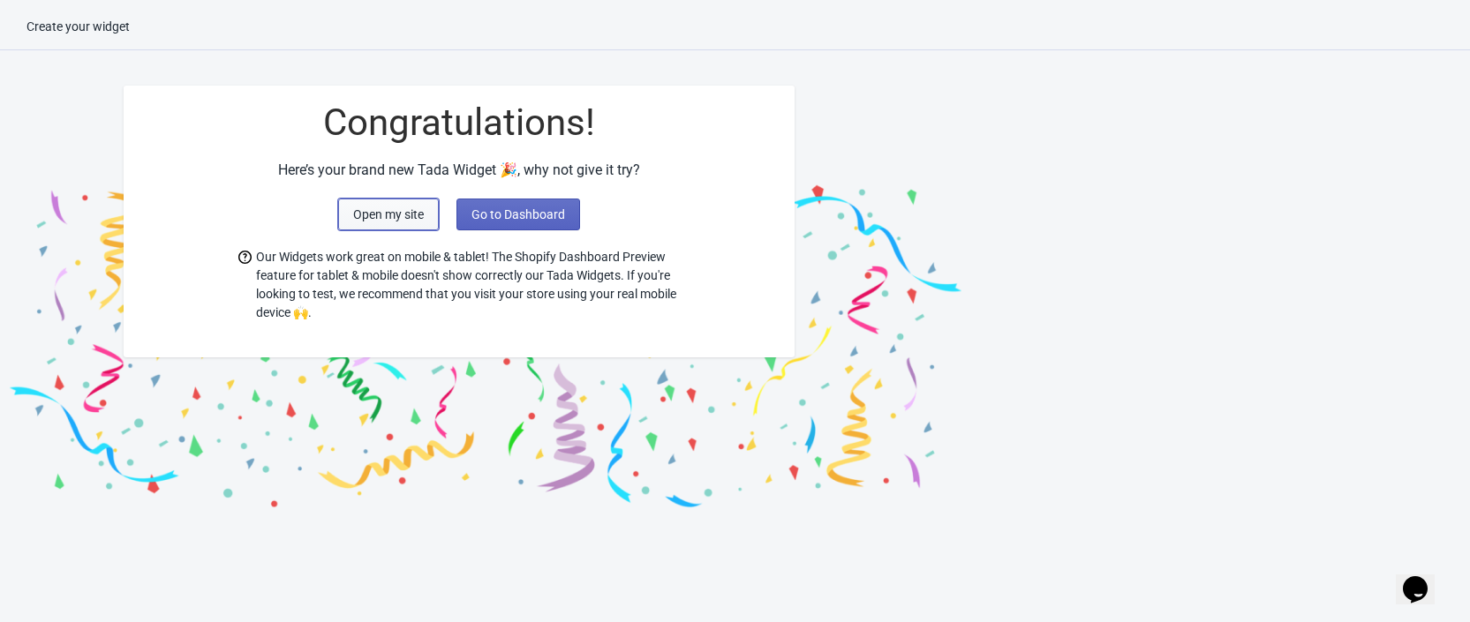
click at [403, 223] on button "Open my site" at bounding box center [388, 215] width 101 height 32
